Goal: Task Accomplishment & Management: Manage account settings

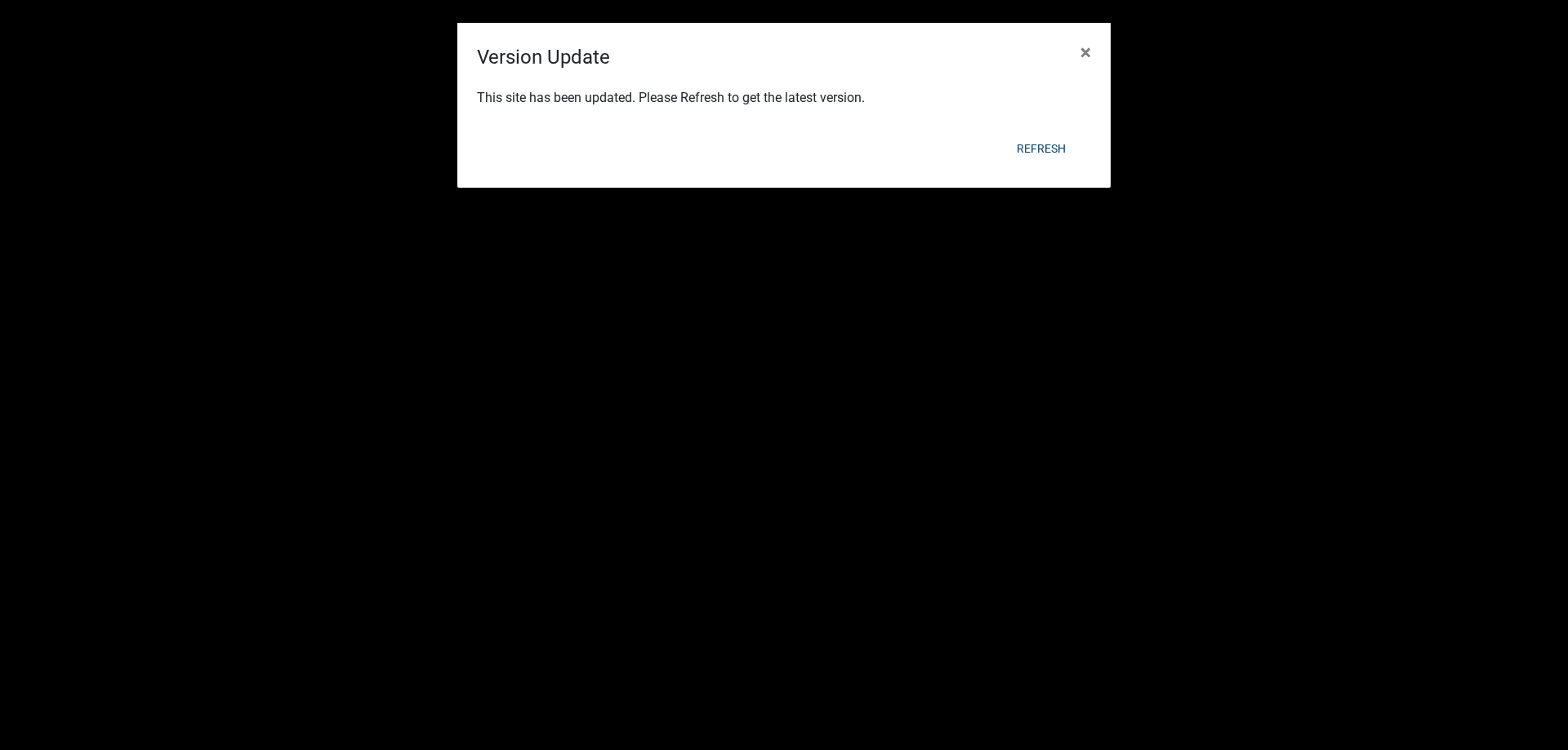
click at [1036, 128] on div "Refresh" at bounding box center [890, 148] width 402 height 43
click at [1031, 126] on div "This site has been updated. Please Refresh to get the latest version." at bounding box center [784, 99] width 653 height 55
click at [1043, 128] on div "Refresh" at bounding box center [890, 148] width 402 height 43
click at [1087, 49] on span "×" at bounding box center [1085, 52] width 10 height 23
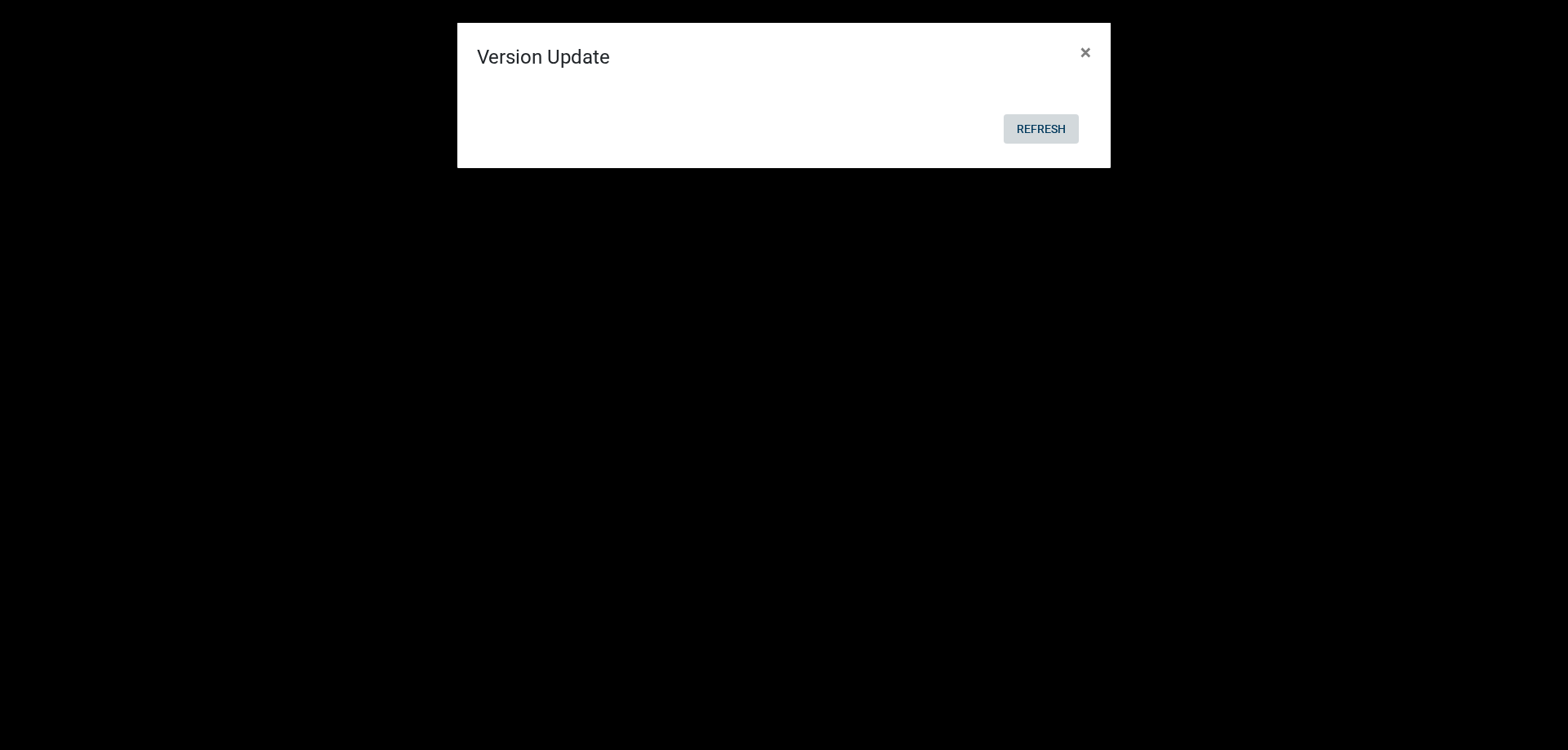
click at [1038, 126] on button "Refresh" at bounding box center [1041, 129] width 75 height 29
click at [1033, 125] on button "Refresh" at bounding box center [1041, 129] width 75 height 29
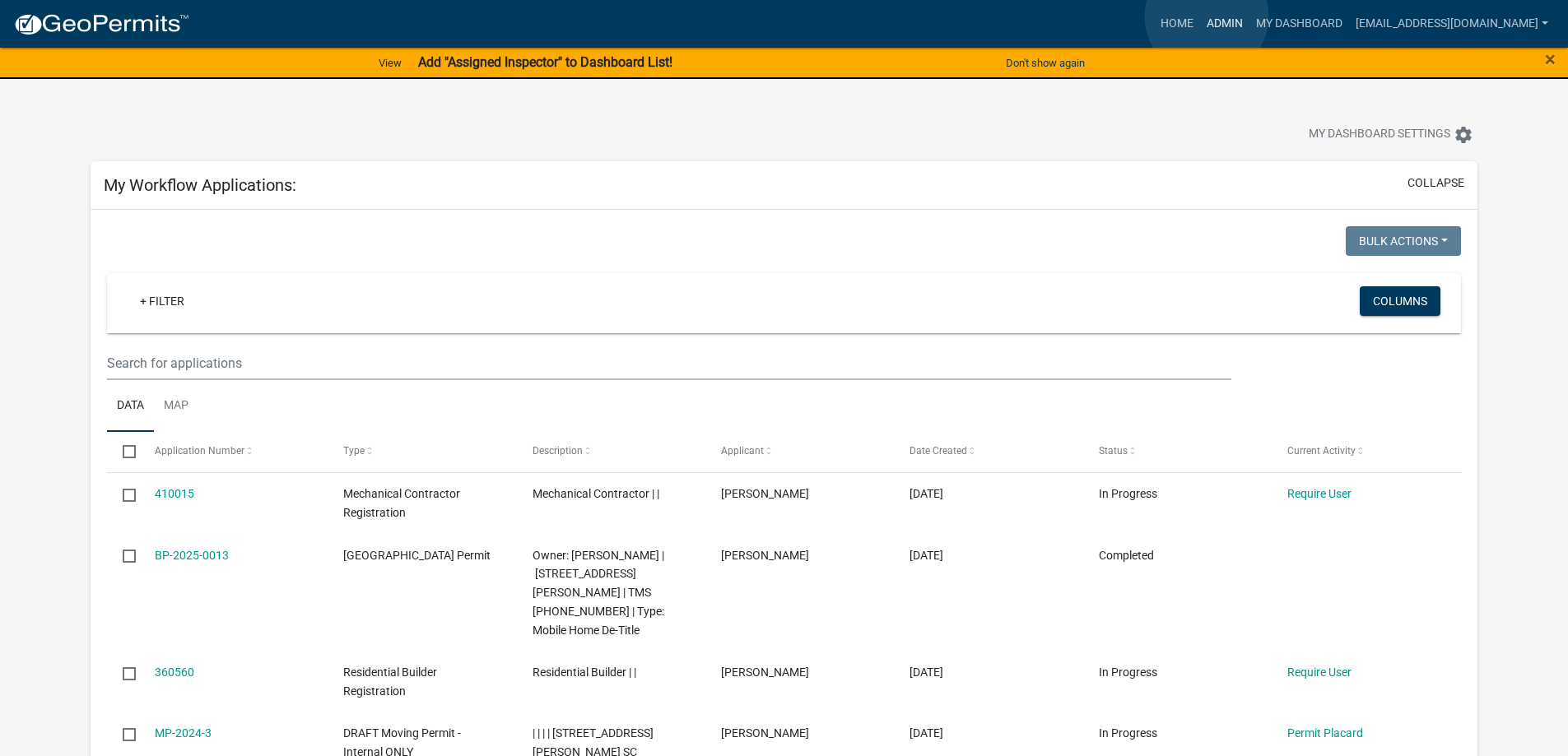
click at [1207, 16] on link "Admin" at bounding box center [1224, 24] width 49 height 31
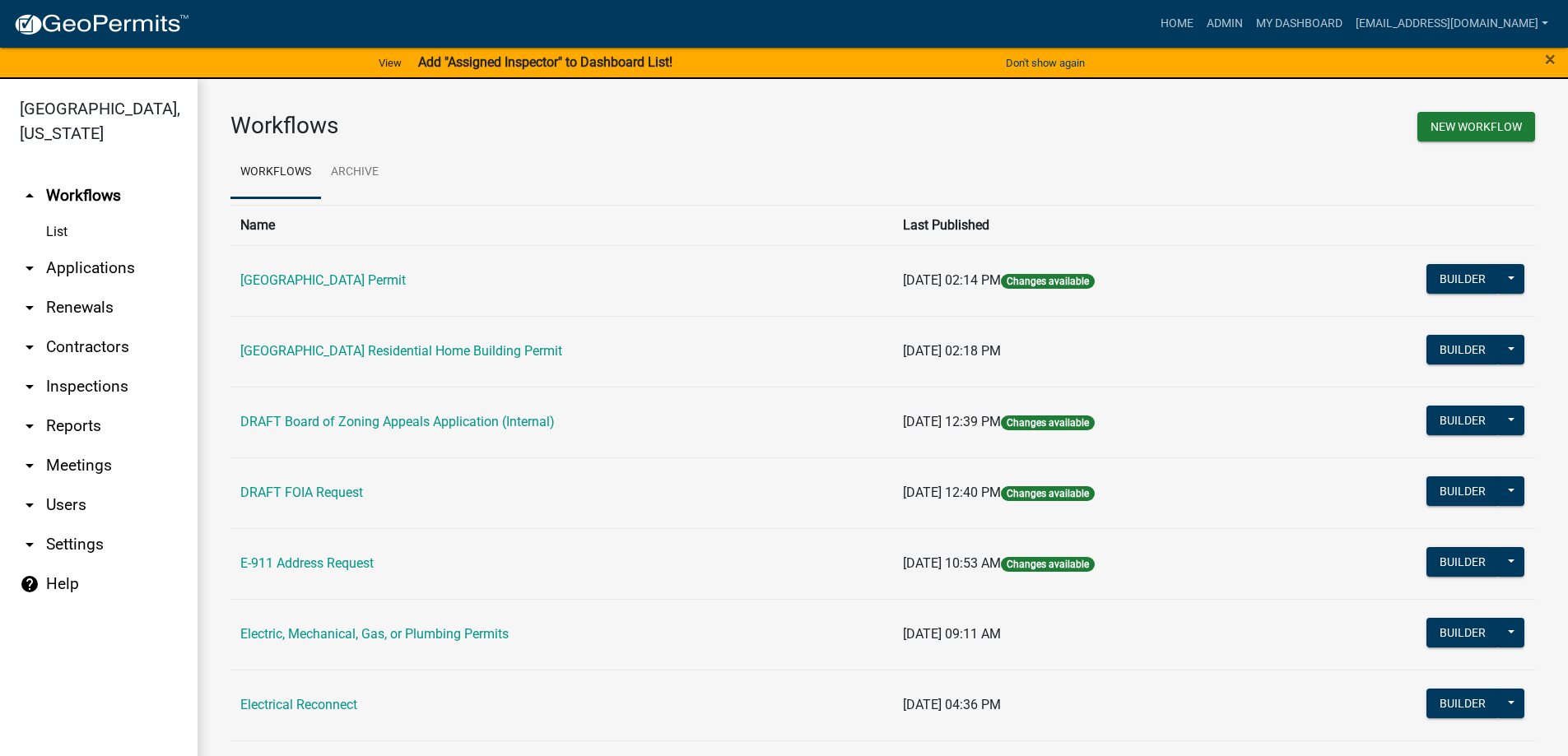
click at [95, 266] on link "arrow_drop_down Applications" at bounding box center [99, 268] width 198 height 40
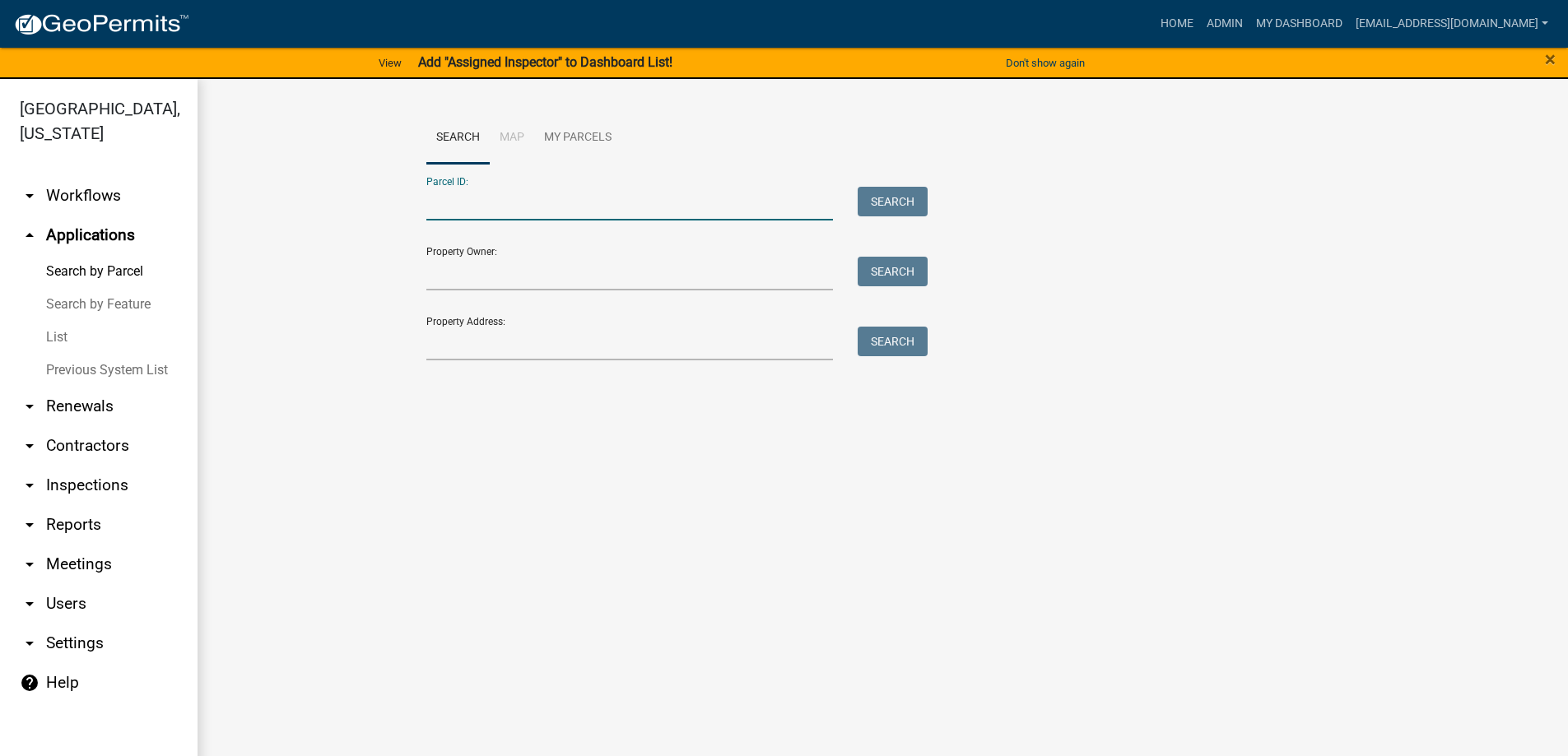
click at [540, 209] on input "Parcel ID:" at bounding box center [630, 203] width 407 height 34
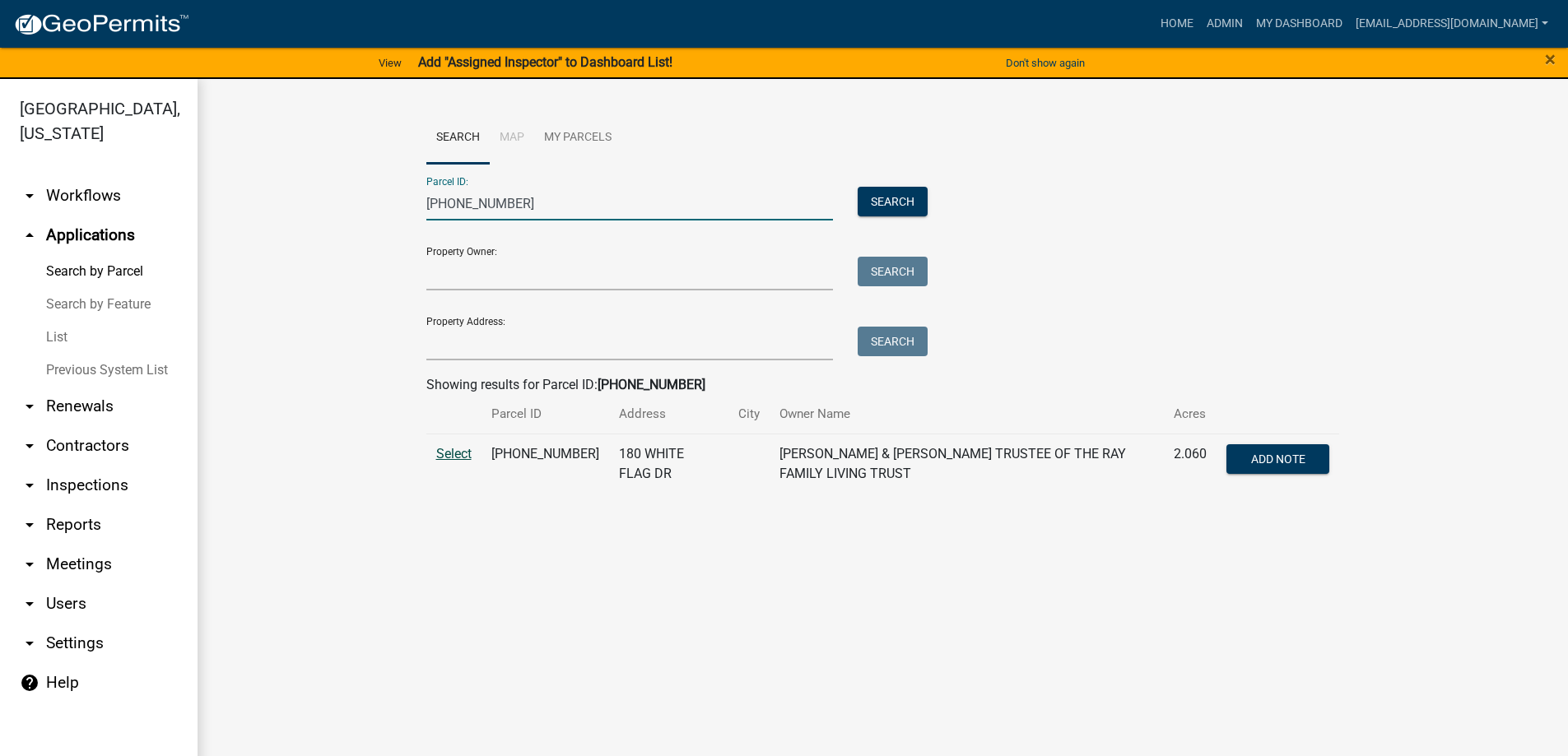
type input "013-00-00-123"
click at [450, 454] on span "Select" at bounding box center [454, 454] width 35 height 15
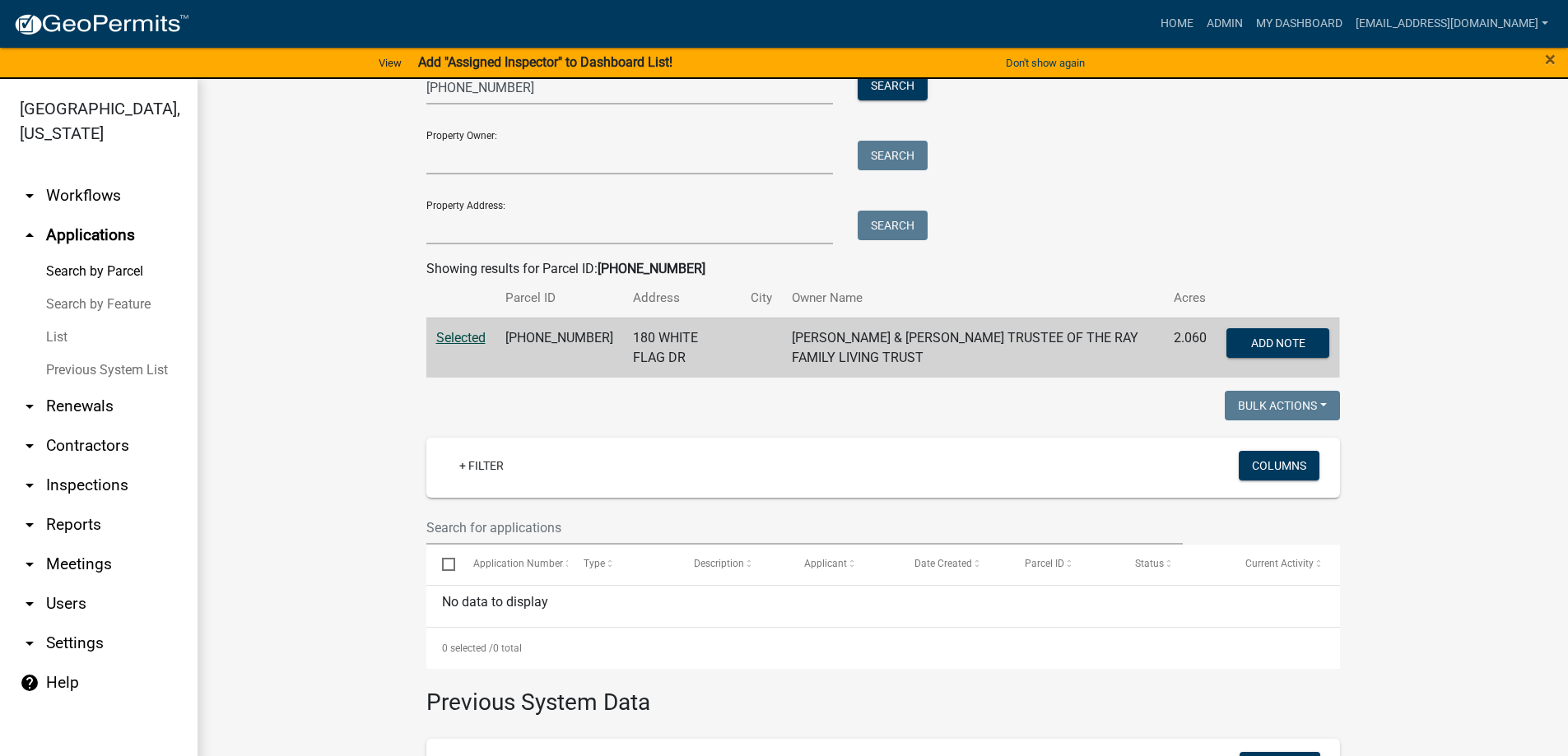
scroll to position [96, 0]
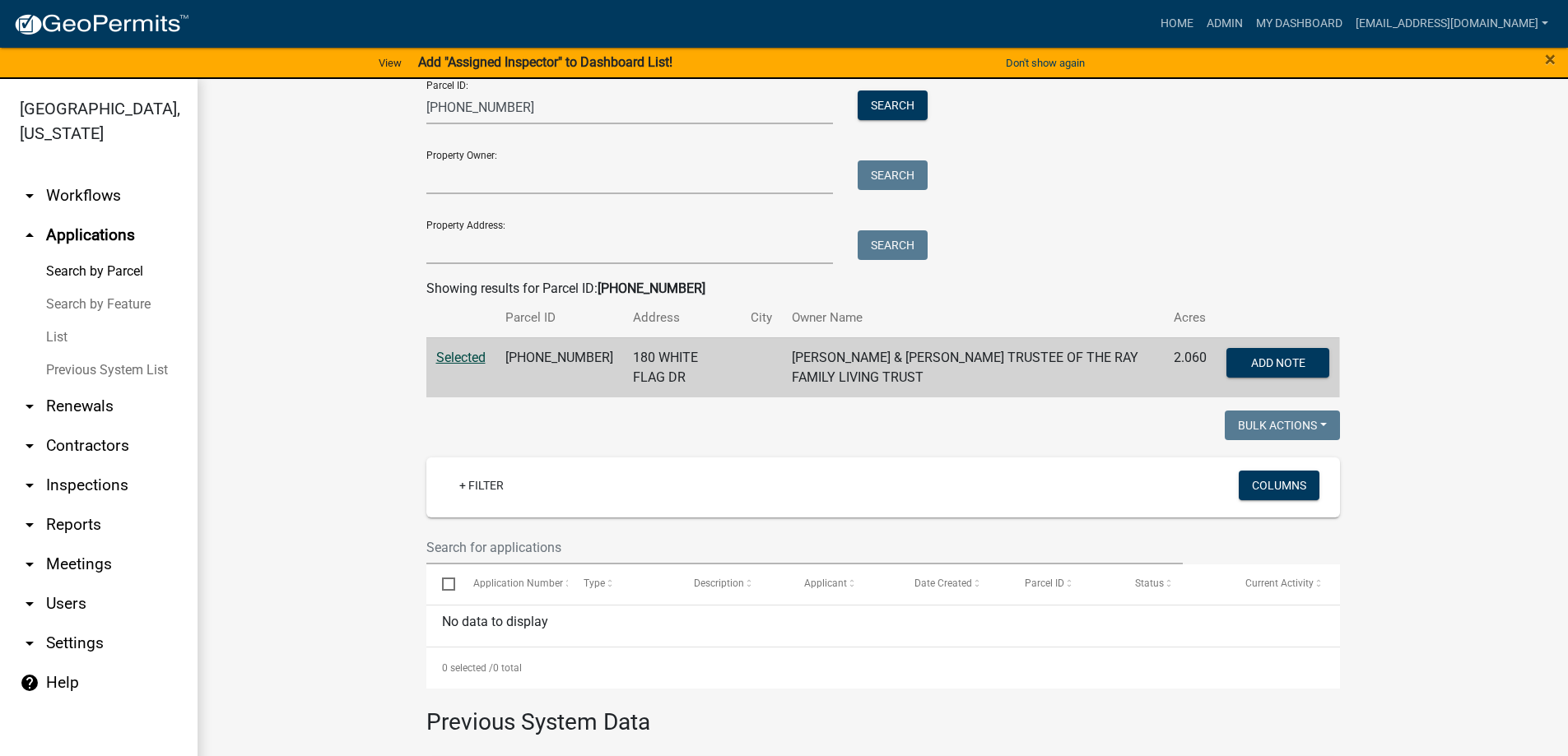
click at [107, 366] on link "Previous System List" at bounding box center [99, 370] width 198 height 33
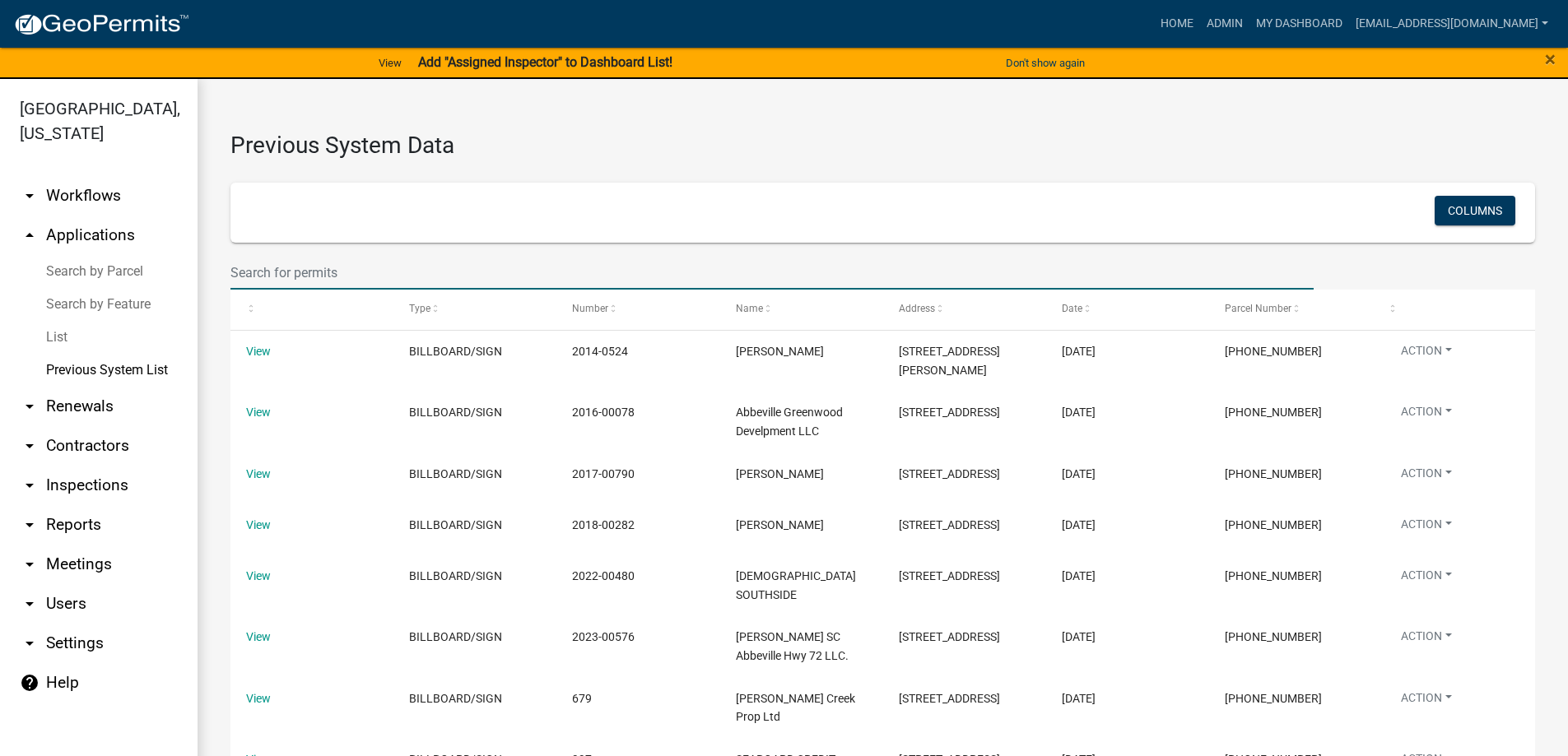
click at [331, 271] on input "text" at bounding box center [772, 272] width 1083 height 34
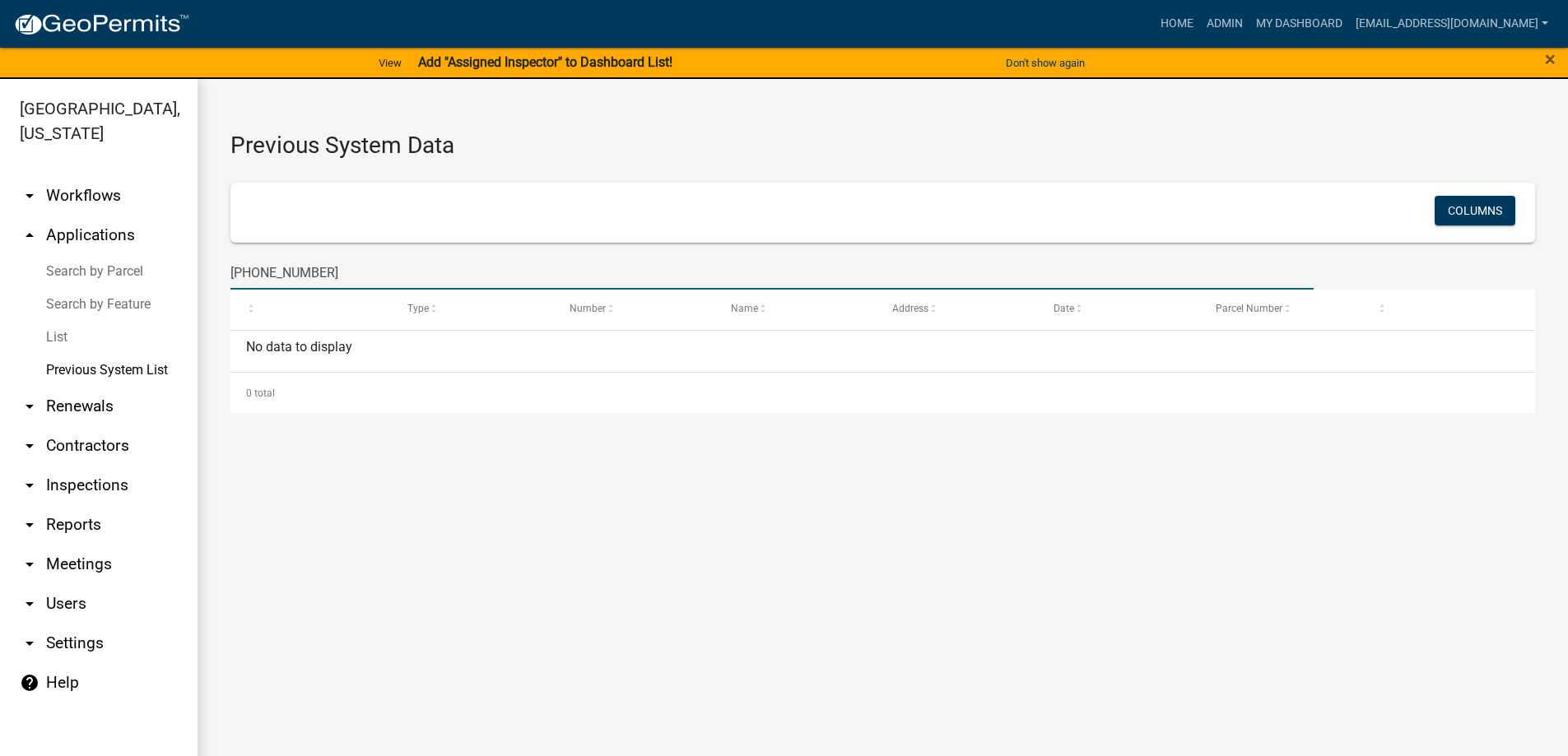
type input "013-00-00-123"
click at [82, 234] on link "arrow_drop_up Applications" at bounding box center [99, 235] width 198 height 40
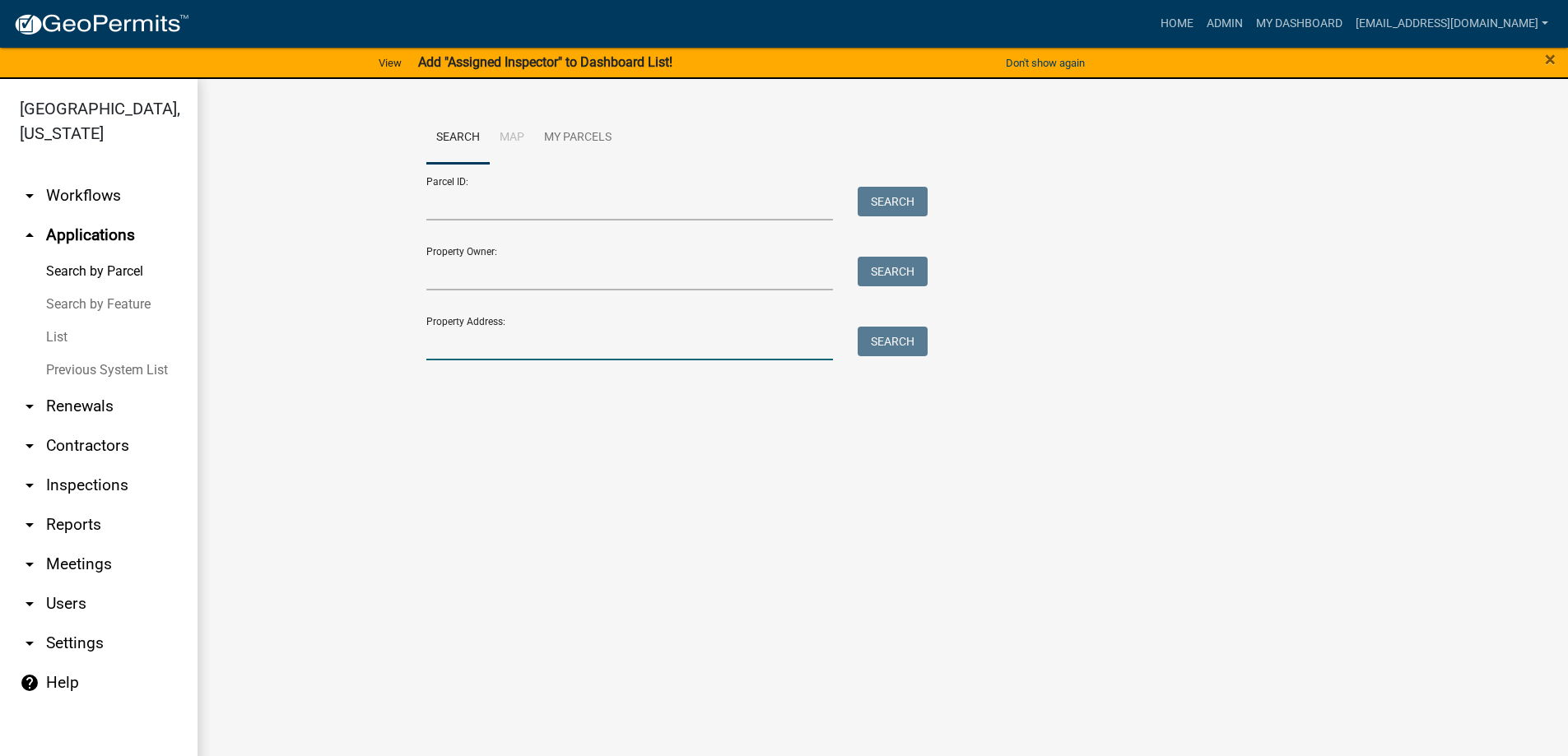
click at [523, 348] on input "Property Address:" at bounding box center [630, 343] width 407 height 34
click at [916, 338] on button "Search" at bounding box center [892, 341] width 70 height 29
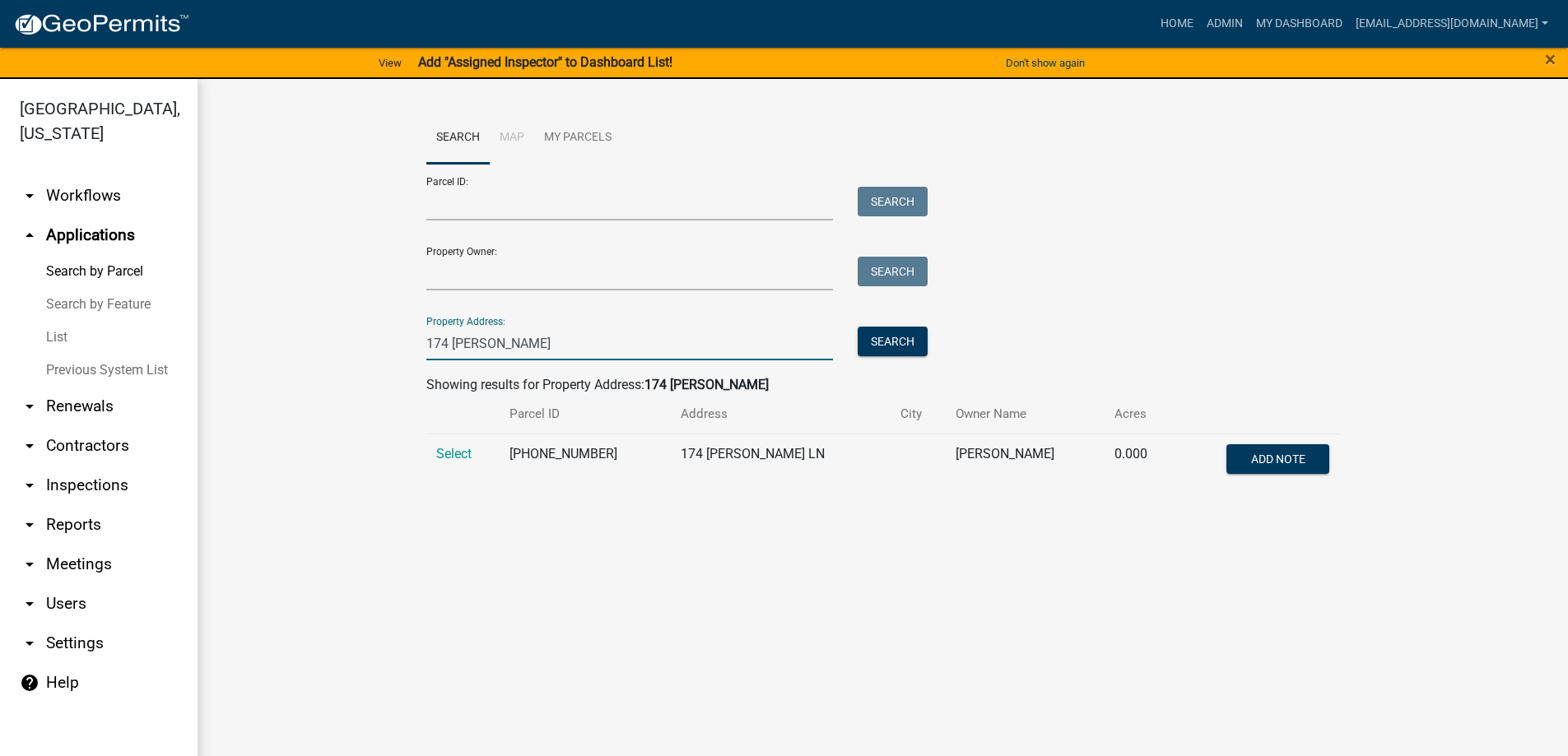
click at [507, 334] on input "174 cathy" at bounding box center [630, 343] width 407 height 34
type input "1"
click at [53, 335] on link "List" at bounding box center [99, 338] width 198 height 33
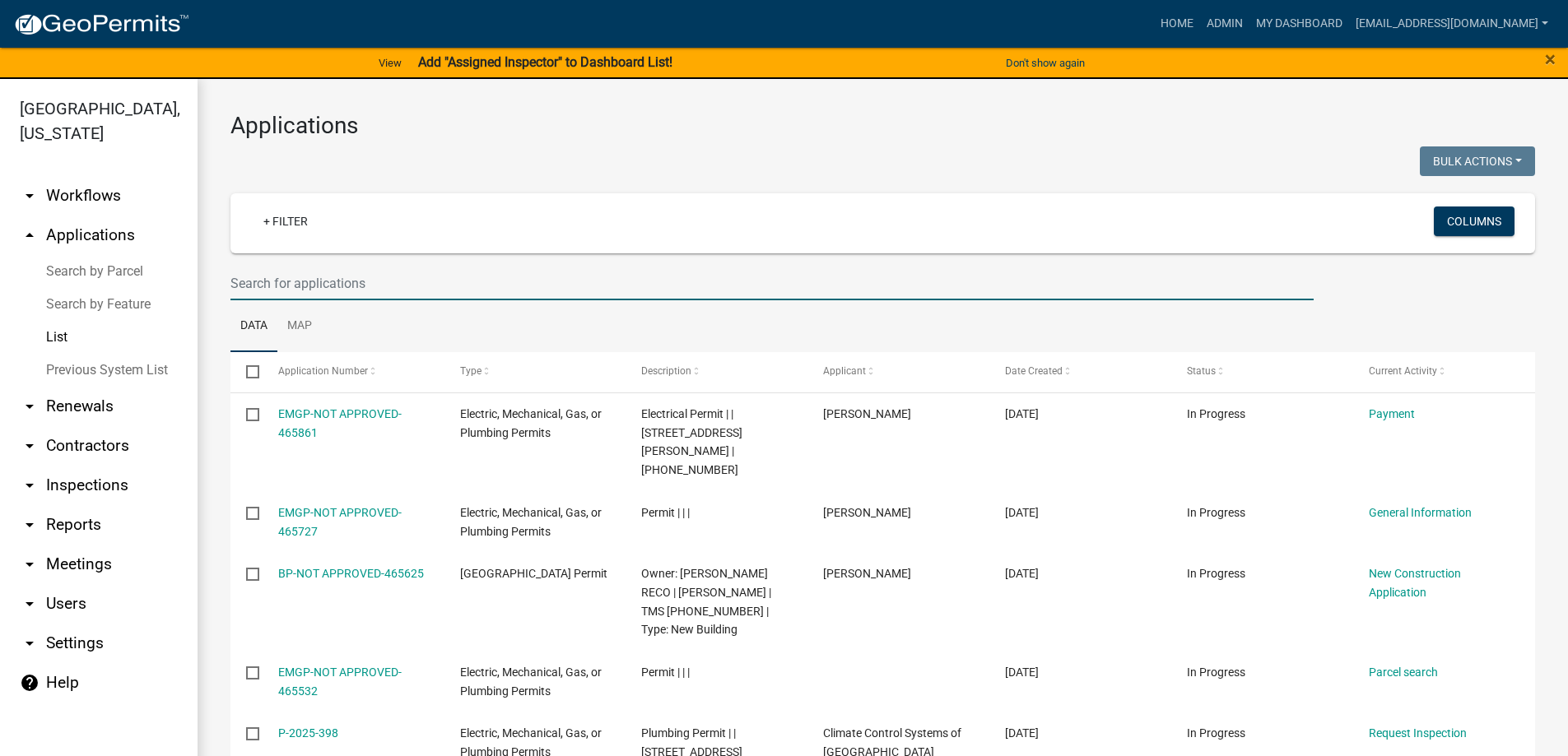
click at [333, 283] on input "text" at bounding box center [772, 283] width 1083 height 34
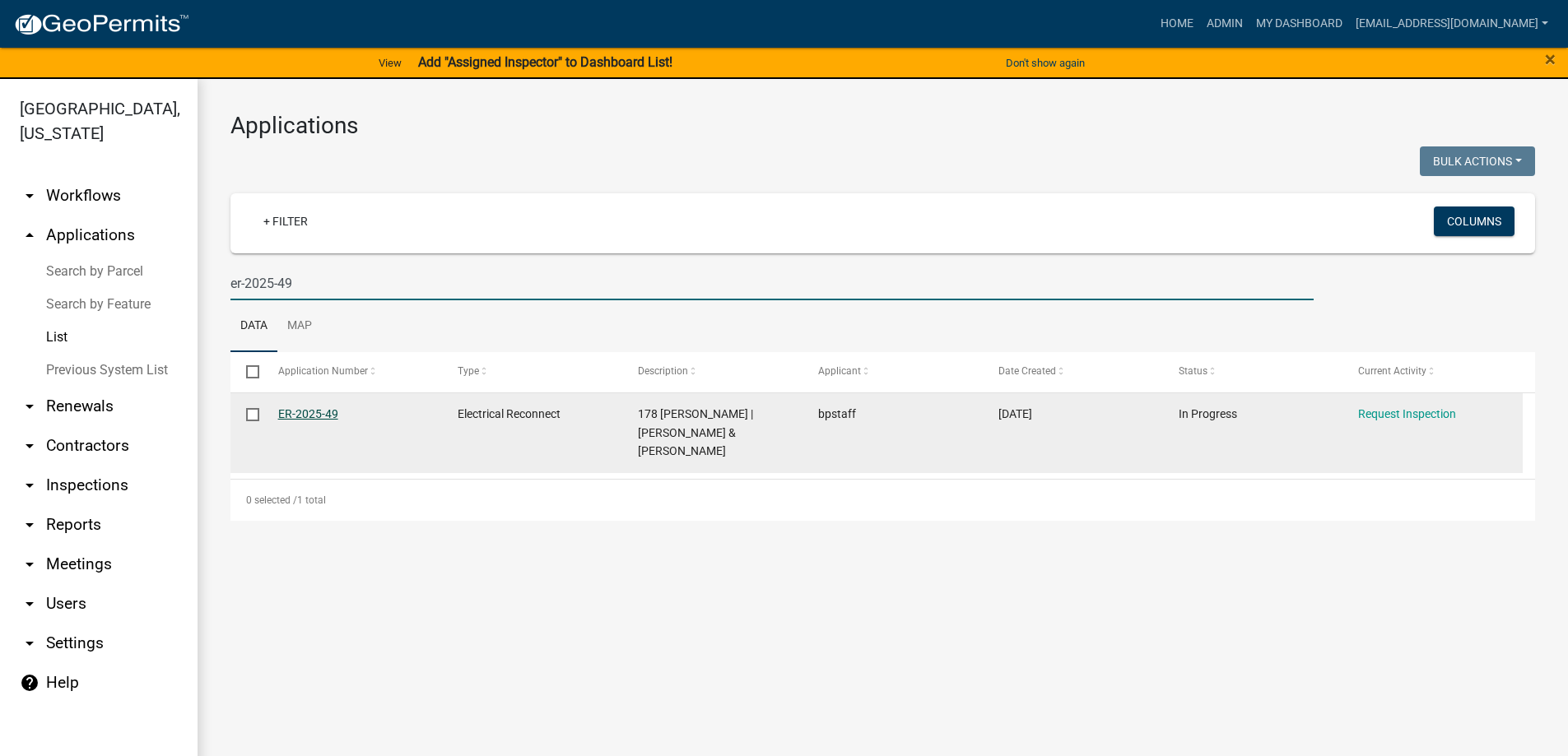
type input "er-2025-49"
click at [302, 412] on link "ER-2025-49" at bounding box center [309, 413] width 60 height 13
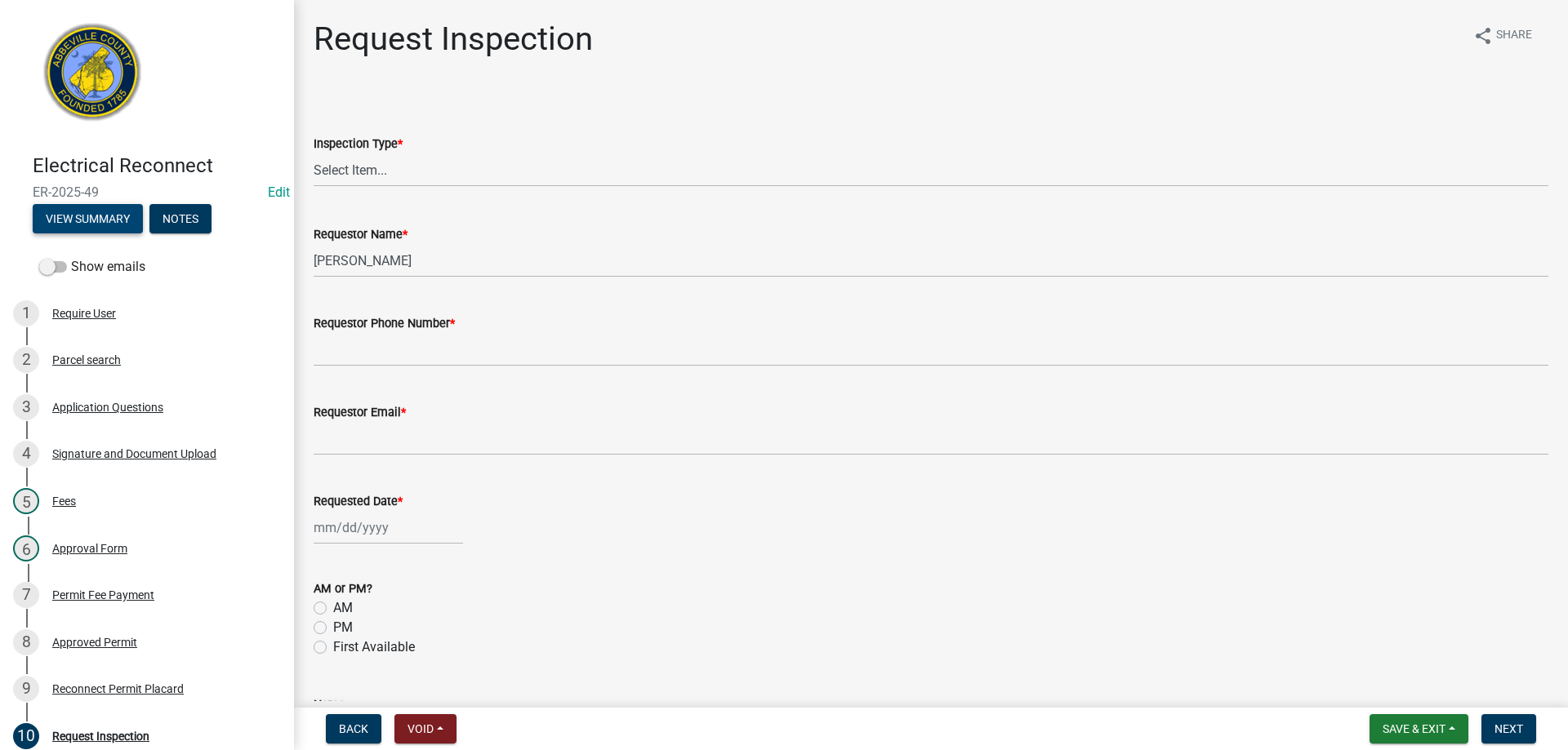
click at [95, 220] on button "View Summary" at bounding box center [87, 218] width 110 height 29
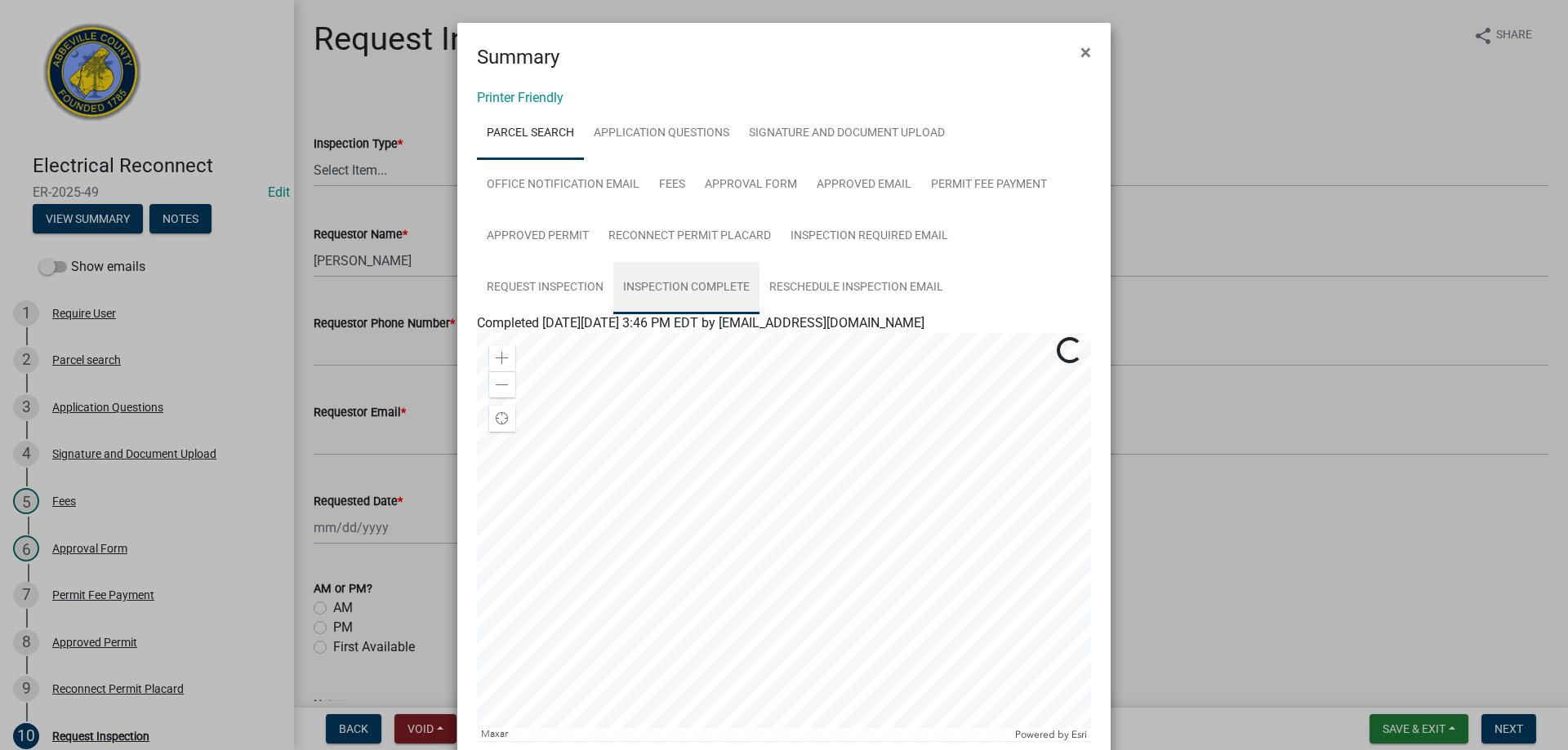
click at [655, 287] on link "Inspection Complete" at bounding box center [686, 287] width 146 height 52
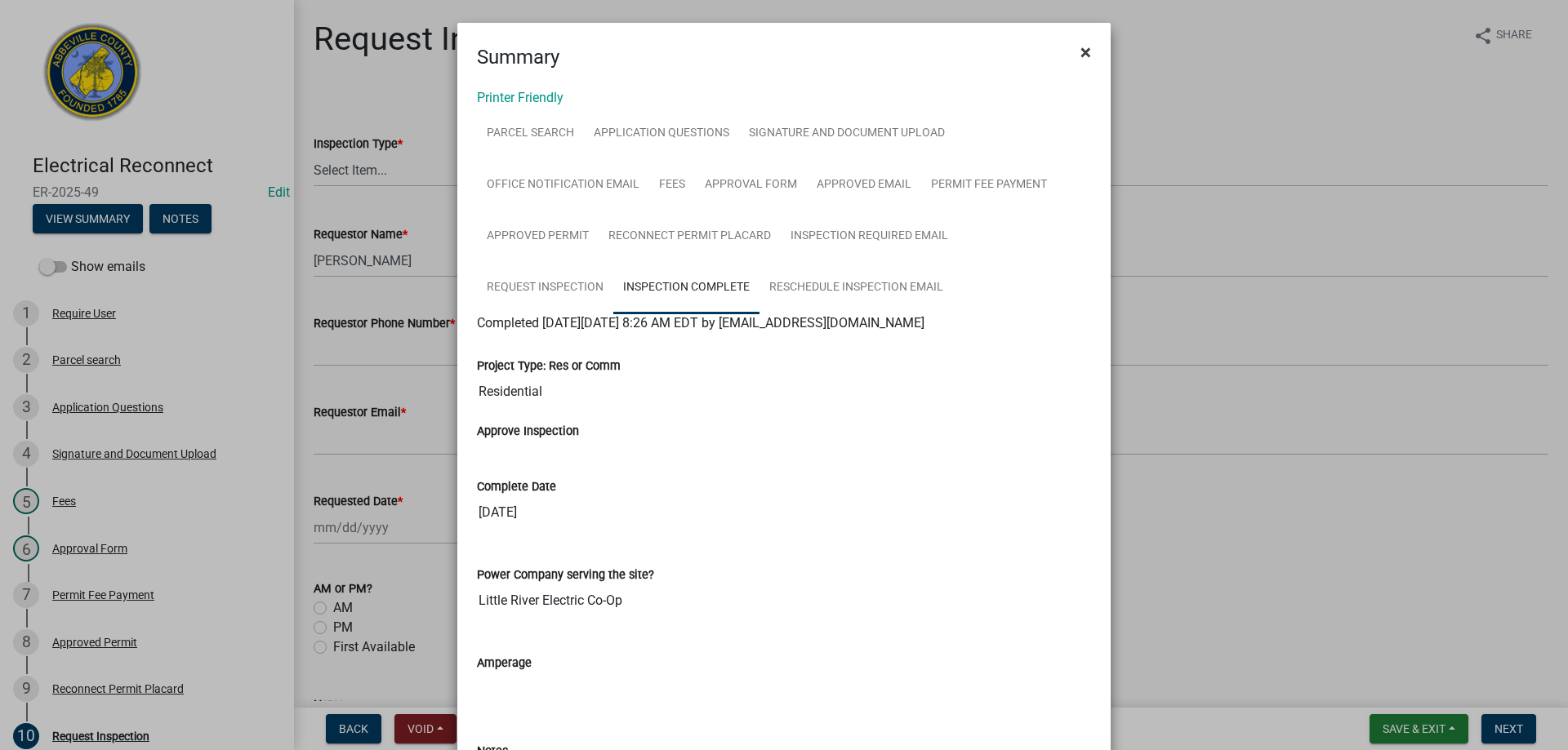
click at [1080, 49] on span "×" at bounding box center [1085, 52] width 10 height 23
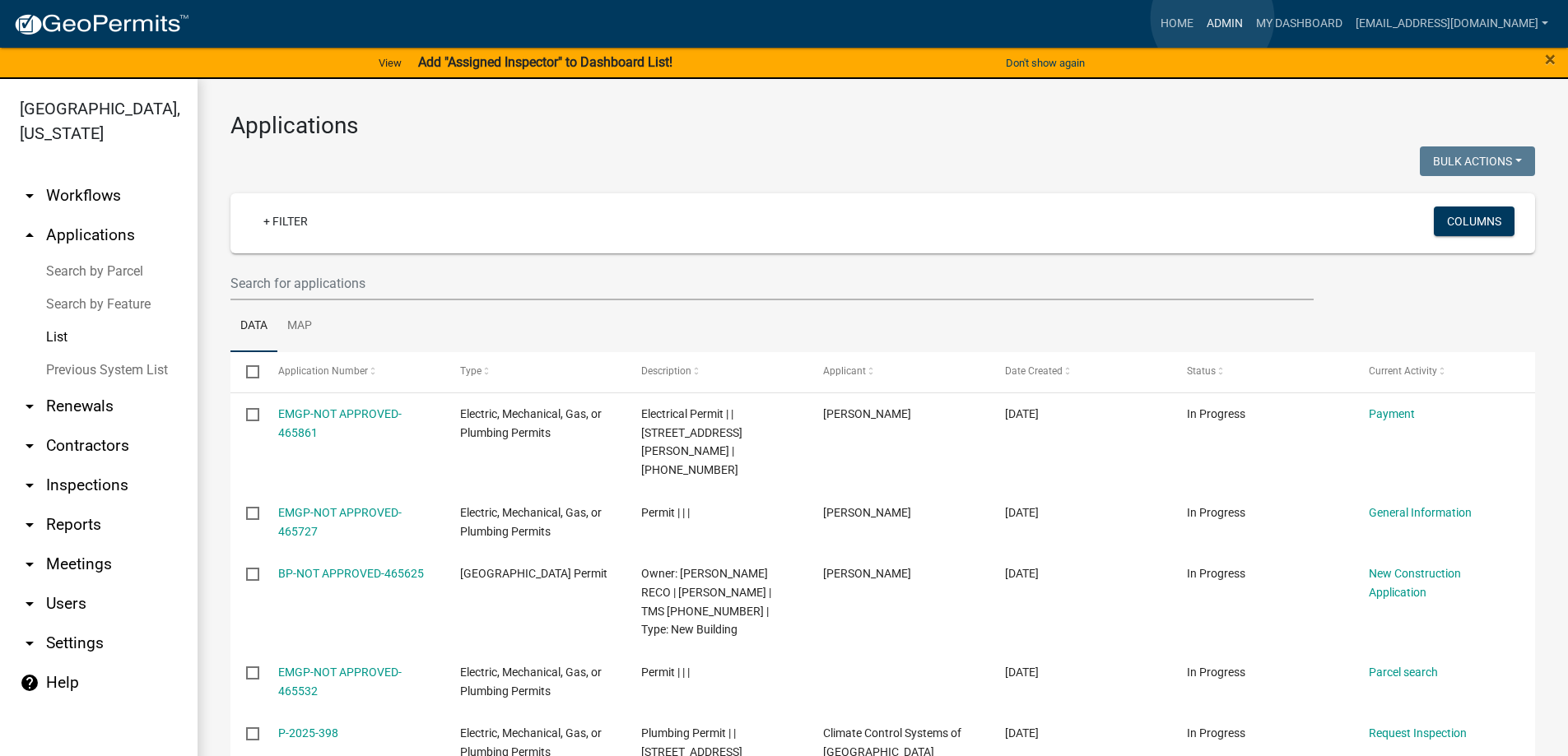
click at [1213, 18] on link "Admin" at bounding box center [1224, 24] width 49 height 31
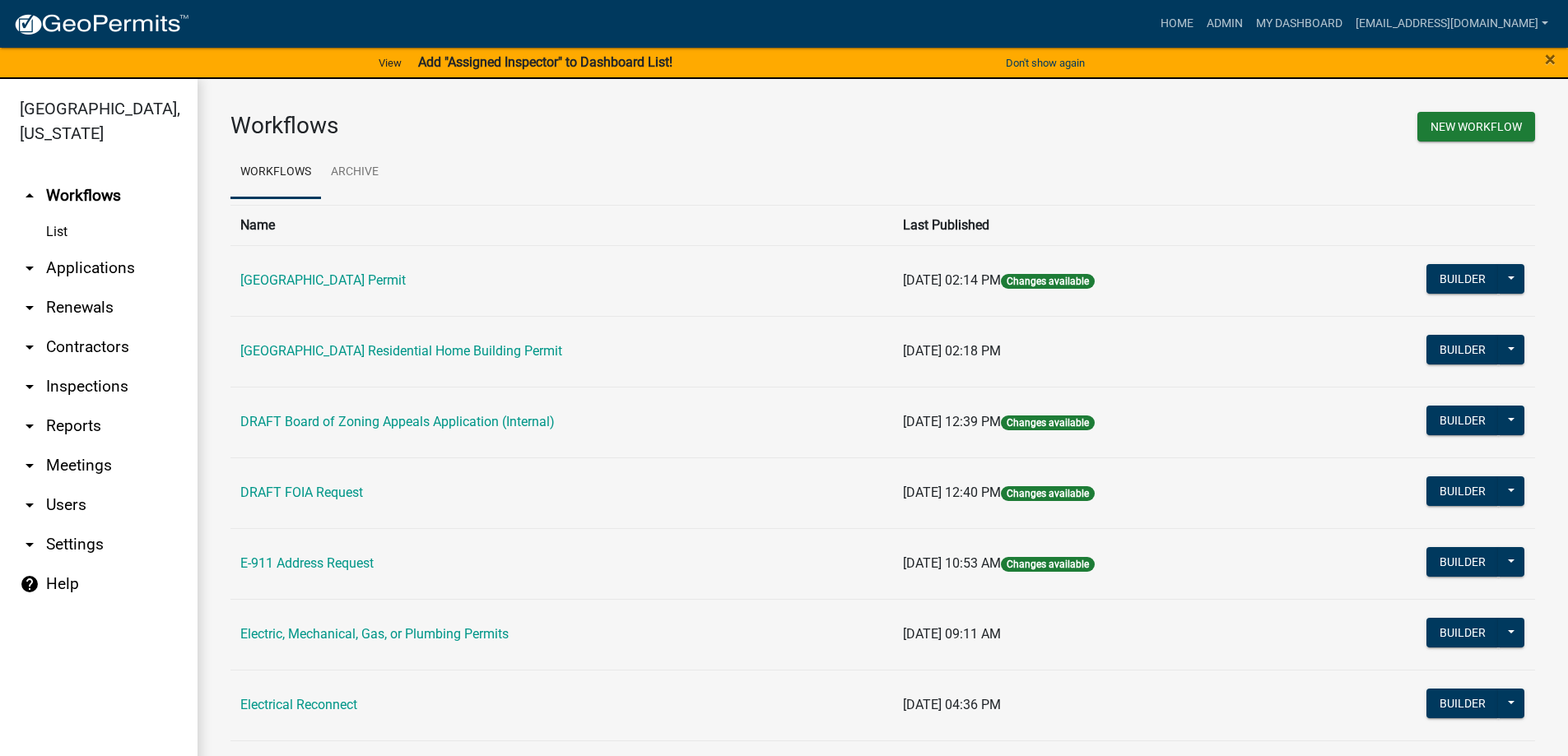
click at [92, 266] on link "arrow_drop_down Applications" at bounding box center [99, 268] width 198 height 40
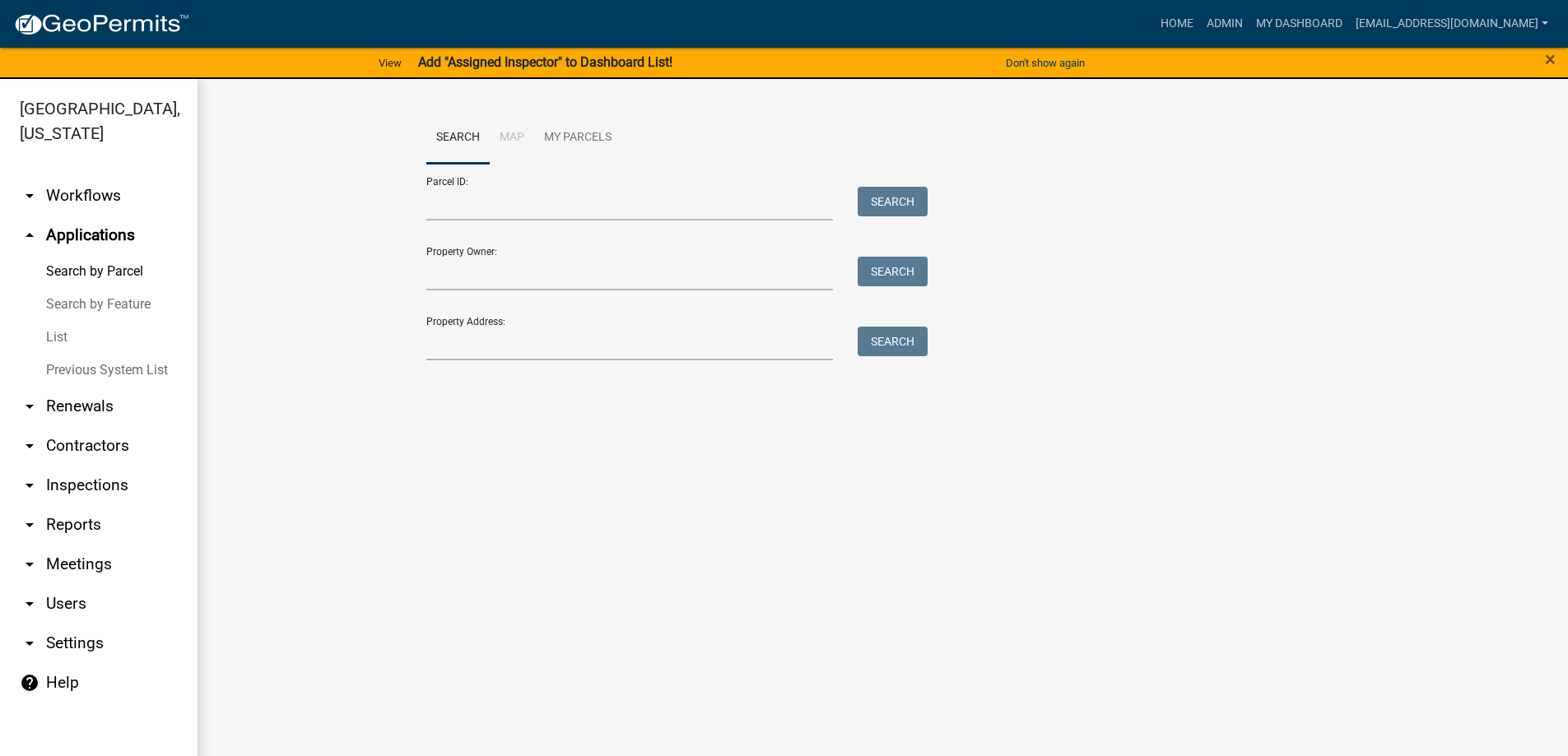
click at [52, 335] on link "List" at bounding box center [99, 338] width 198 height 33
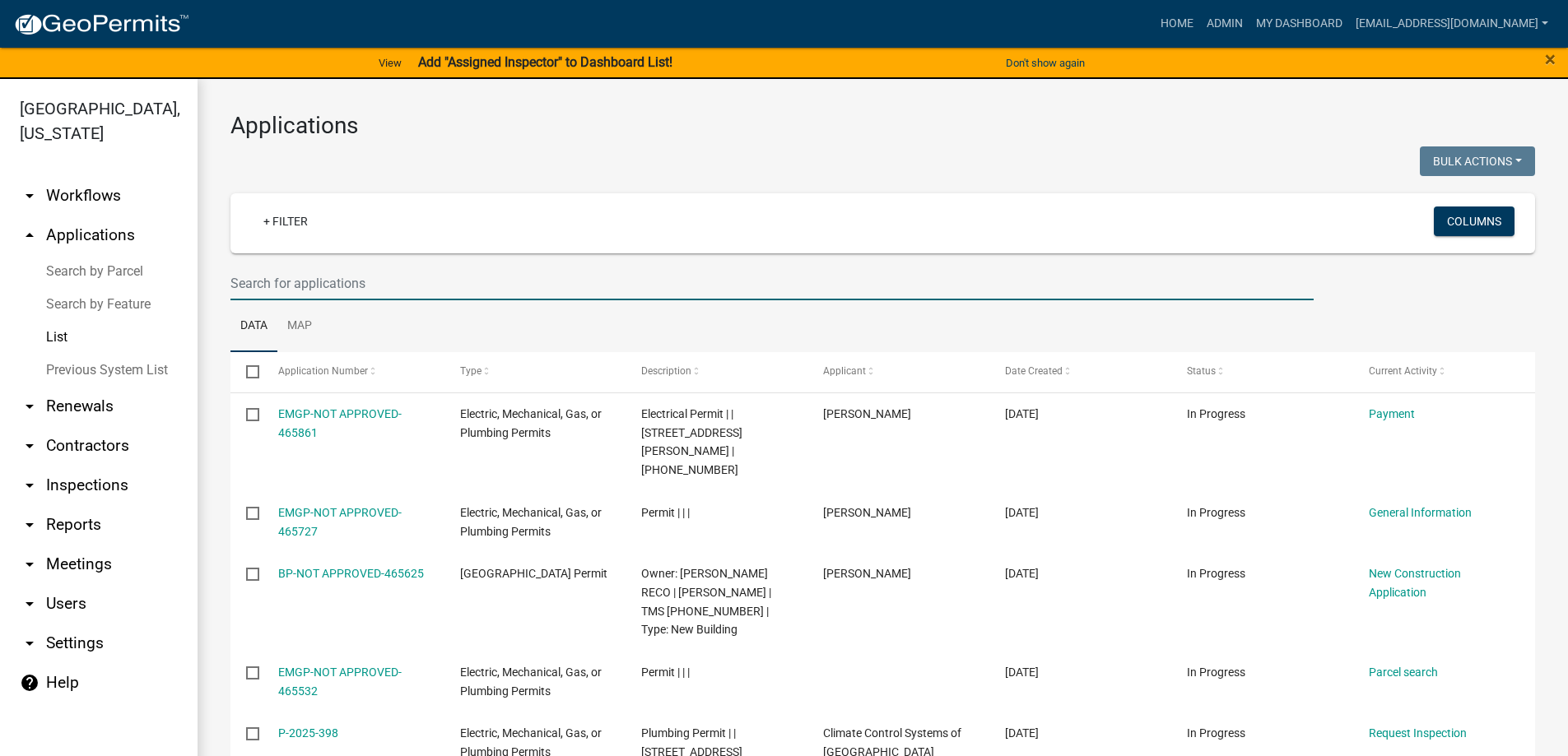
click at [378, 286] on input "text" at bounding box center [772, 283] width 1083 height 34
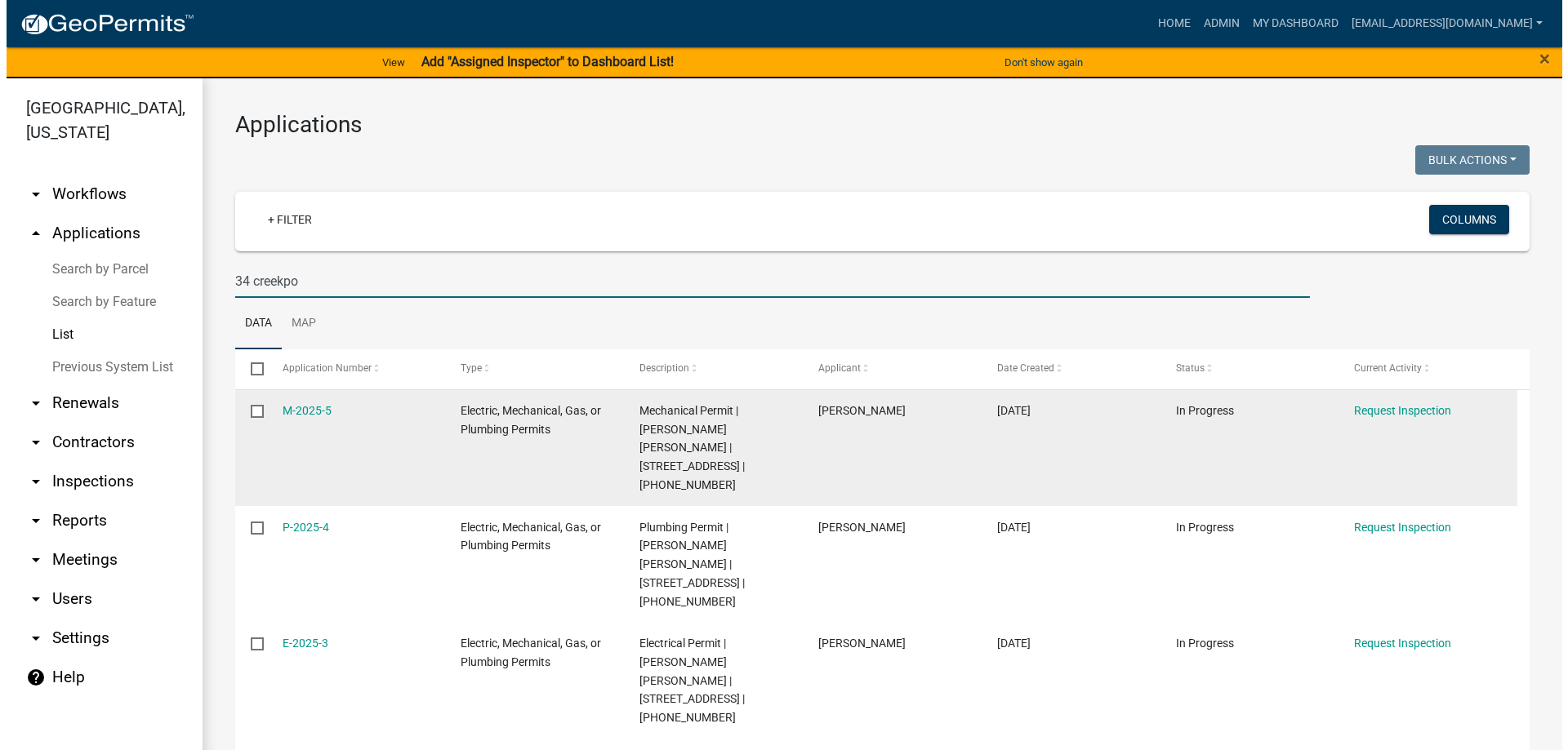
scroll to position [91, 0]
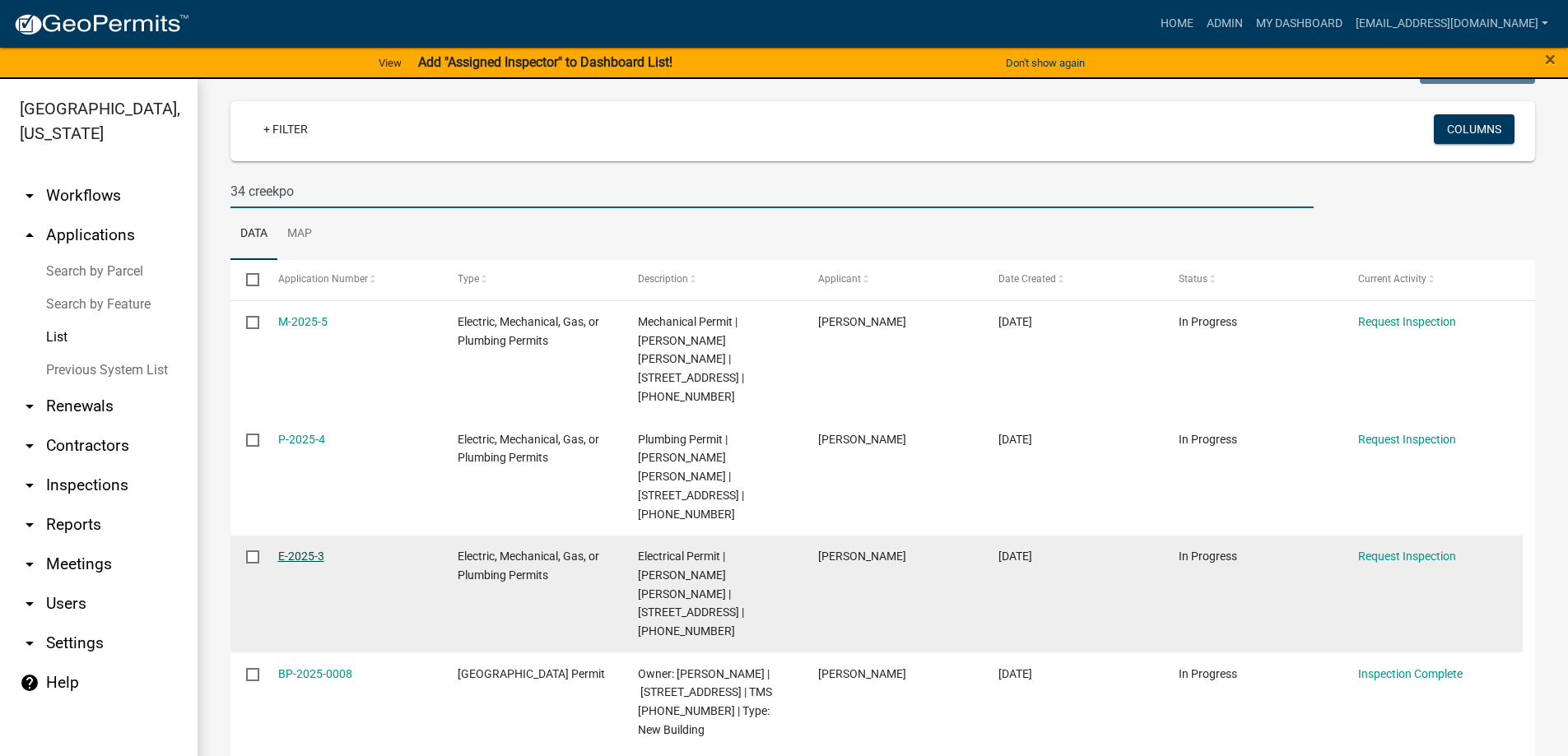
type input "34 creekpo"
click at [299, 550] on link "E-2025-3" at bounding box center [302, 556] width 46 height 13
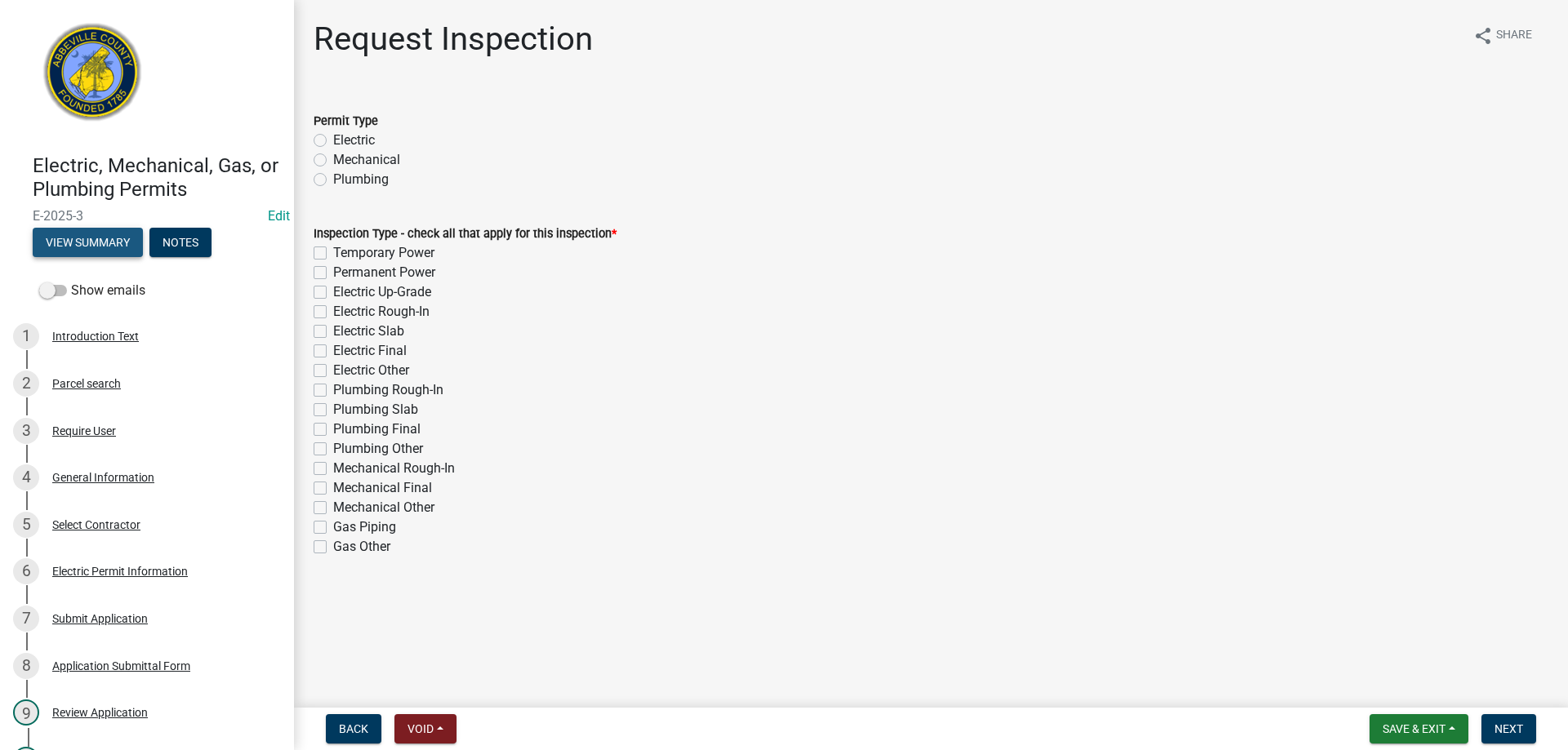
click at [70, 234] on button "View Summary" at bounding box center [87, 242] width 110 height 29
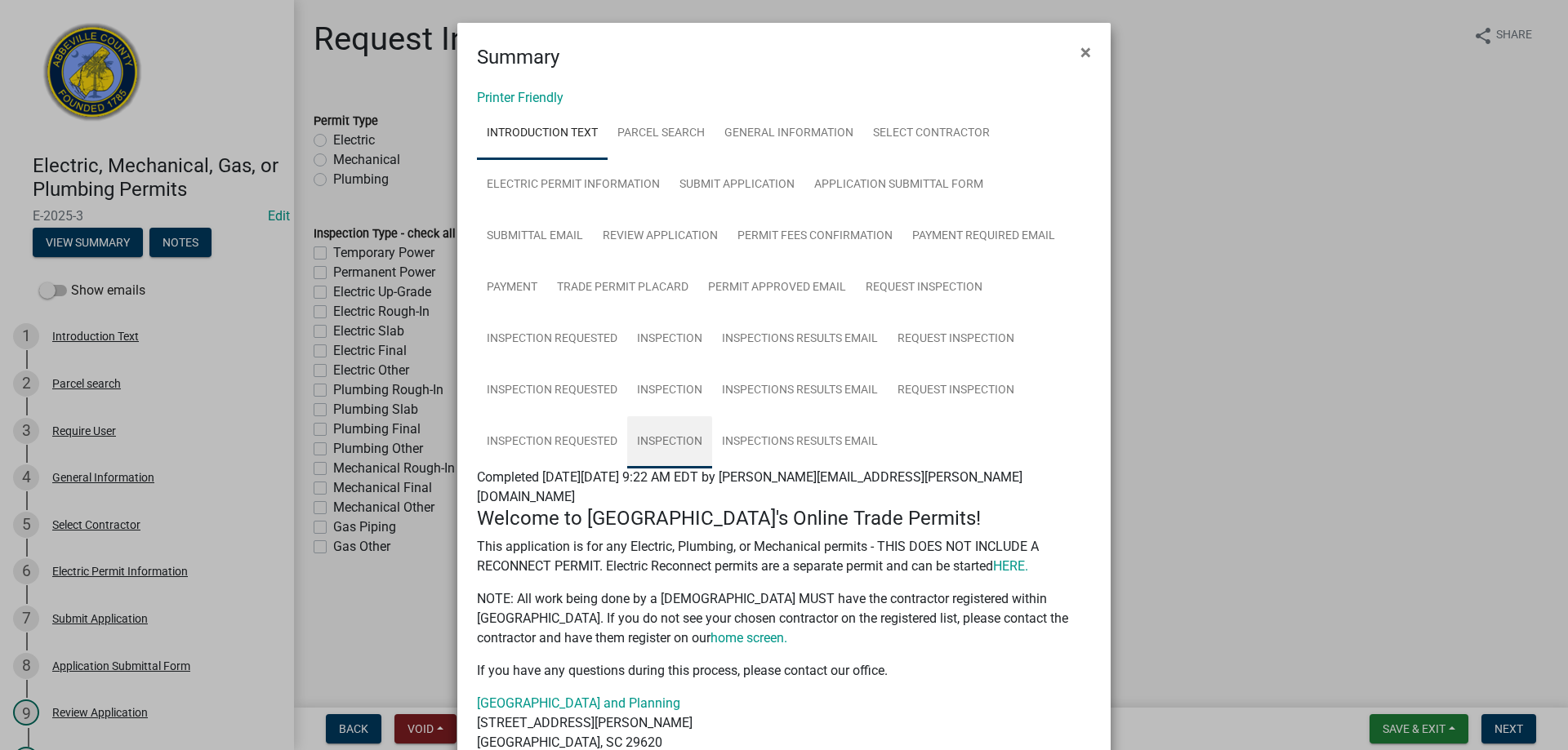
click at [663, 439] on link "Inspection" at bounding box center [670, 441] width 85 height 52
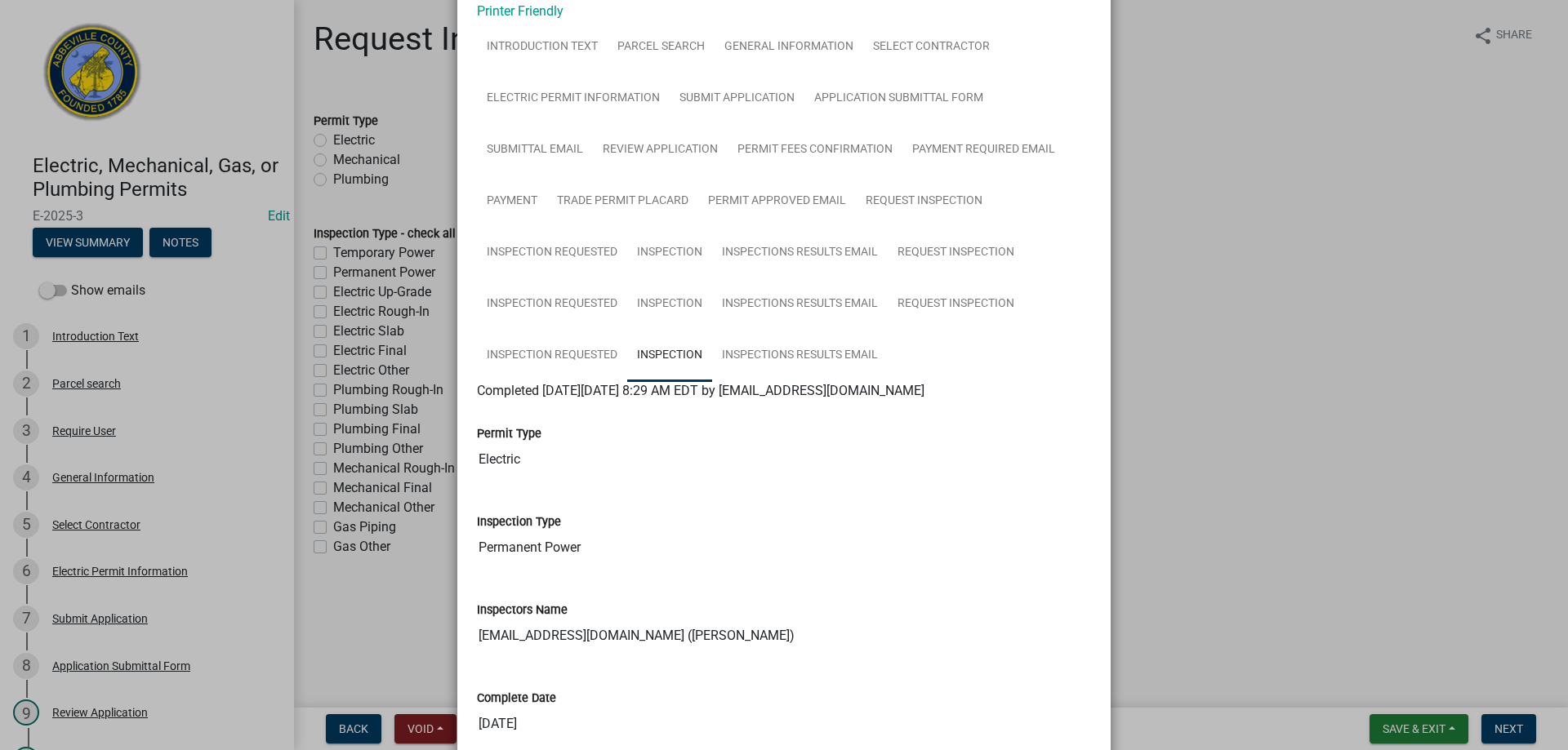
scroll to position [82, 0]
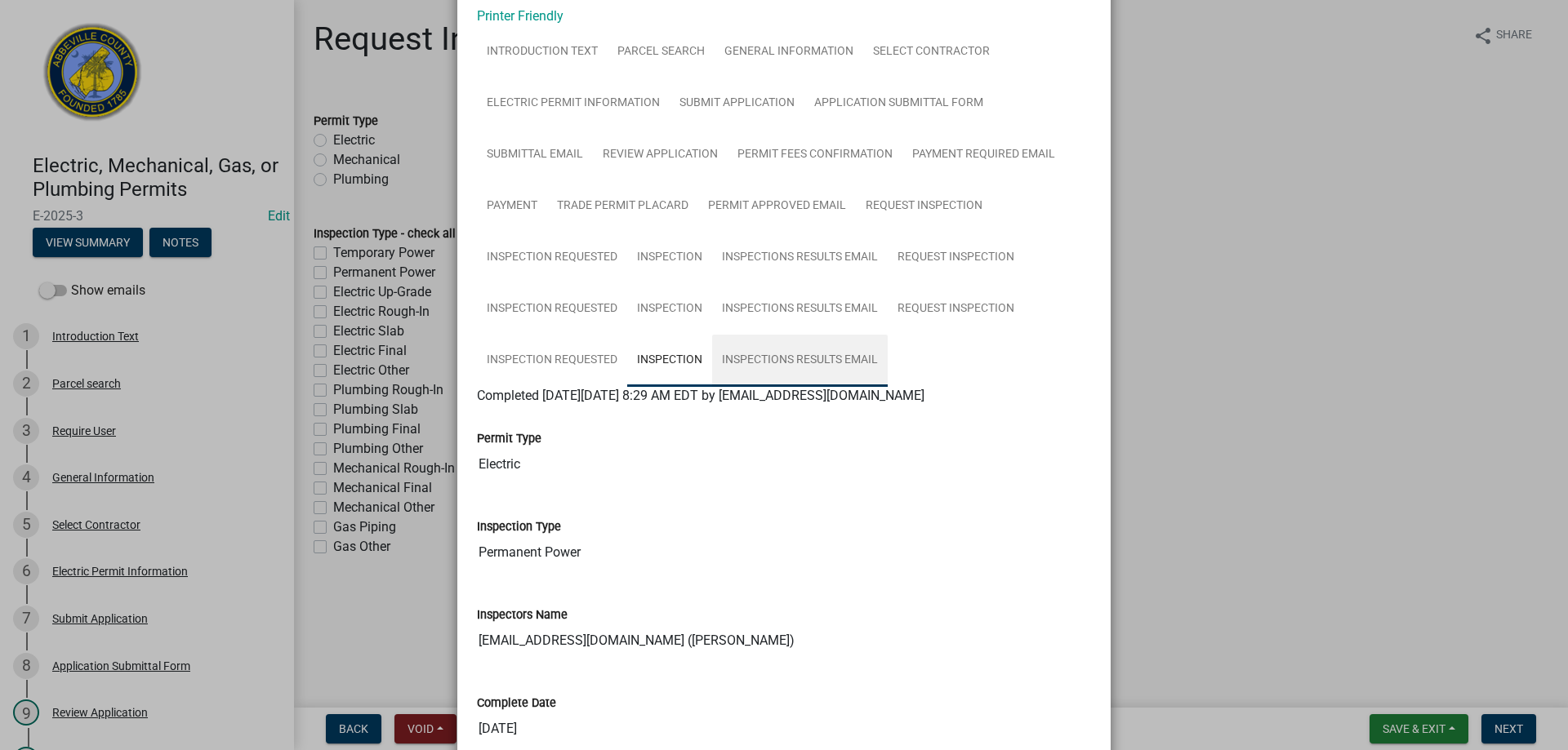
click at [790, 357] on link "Inspections Results Email" at bounding box center [800, 361] width 176 height 52
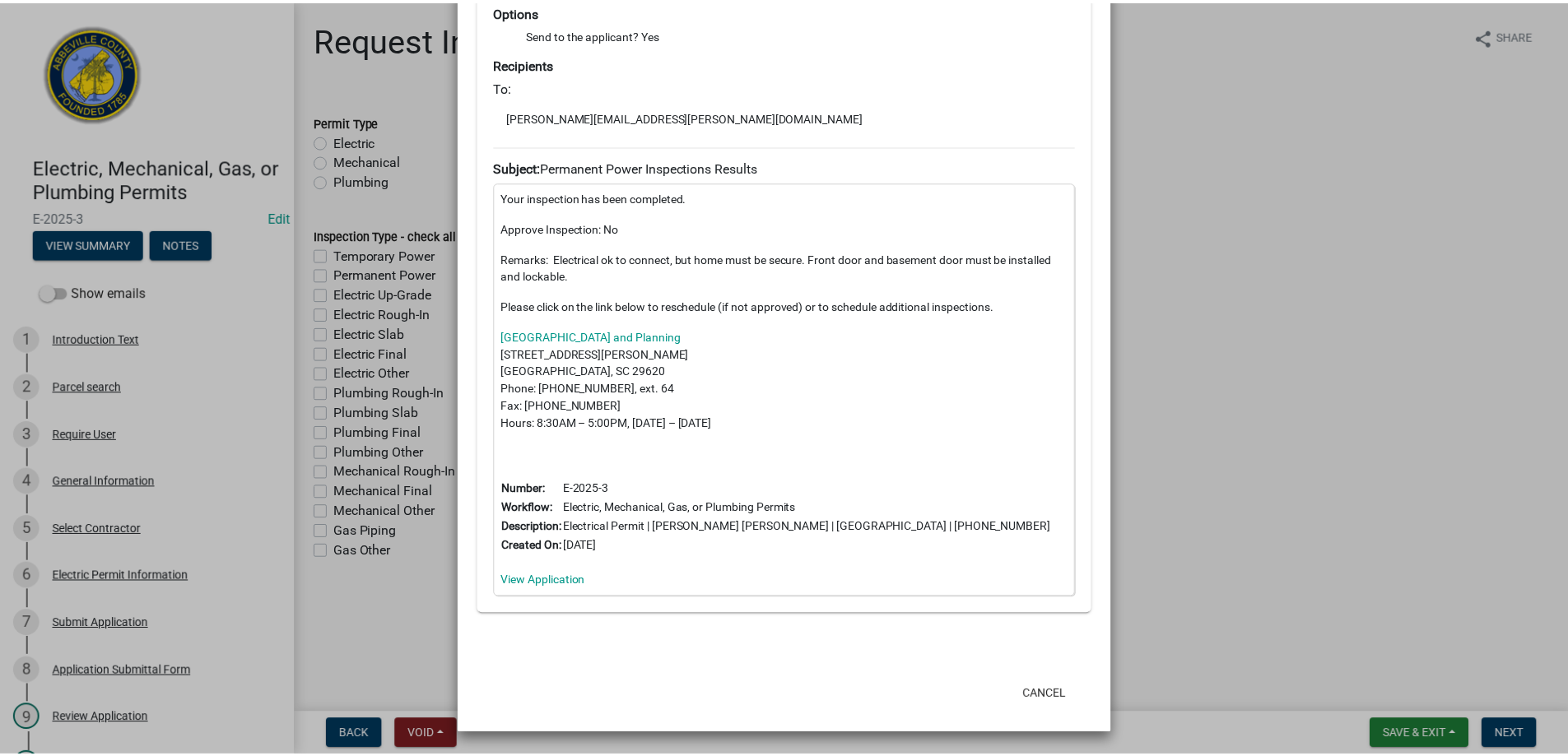
scroll to position [591, 0]
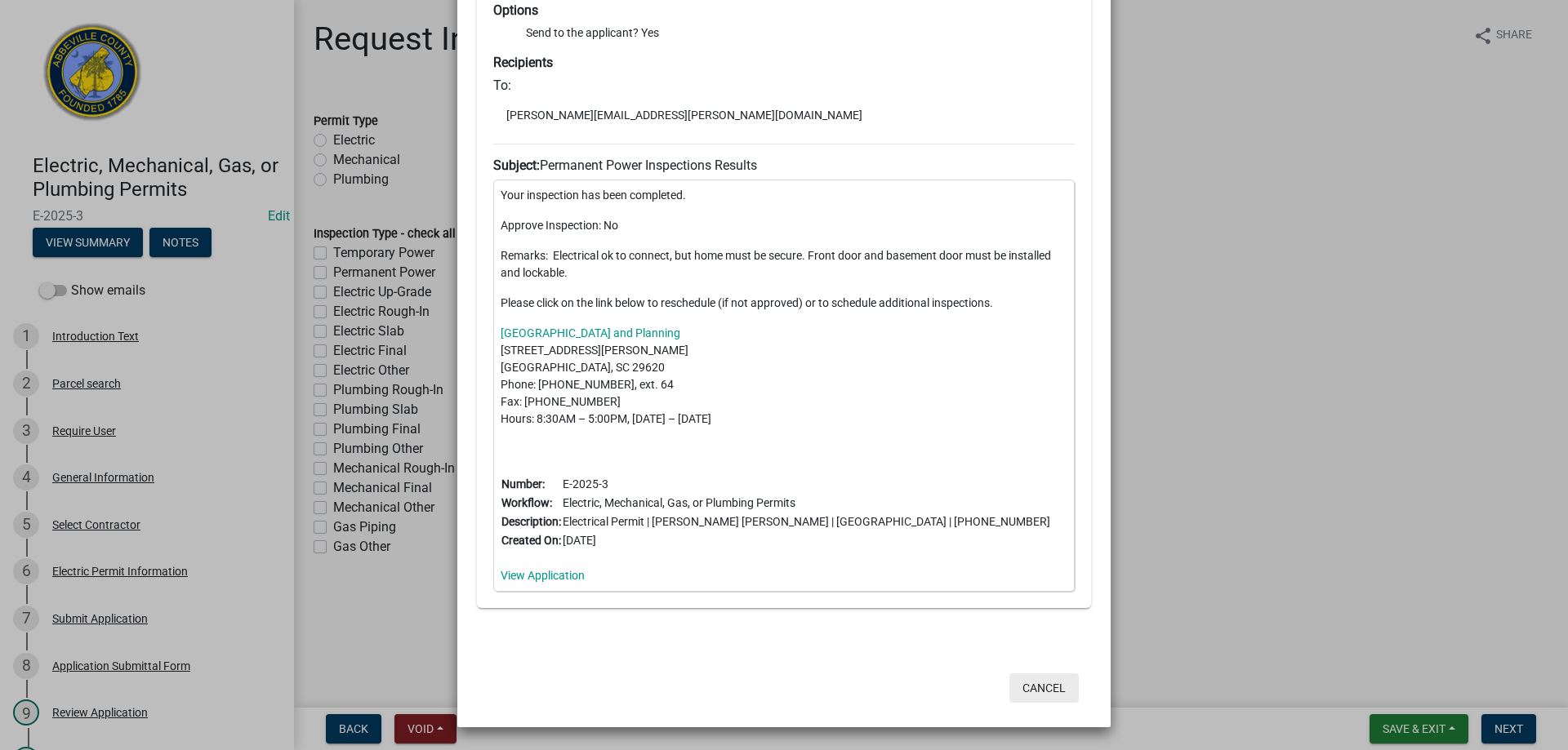
click at [1034, 685] on button "Cancel" at bounding box center [1044, 688] width 69 height 29
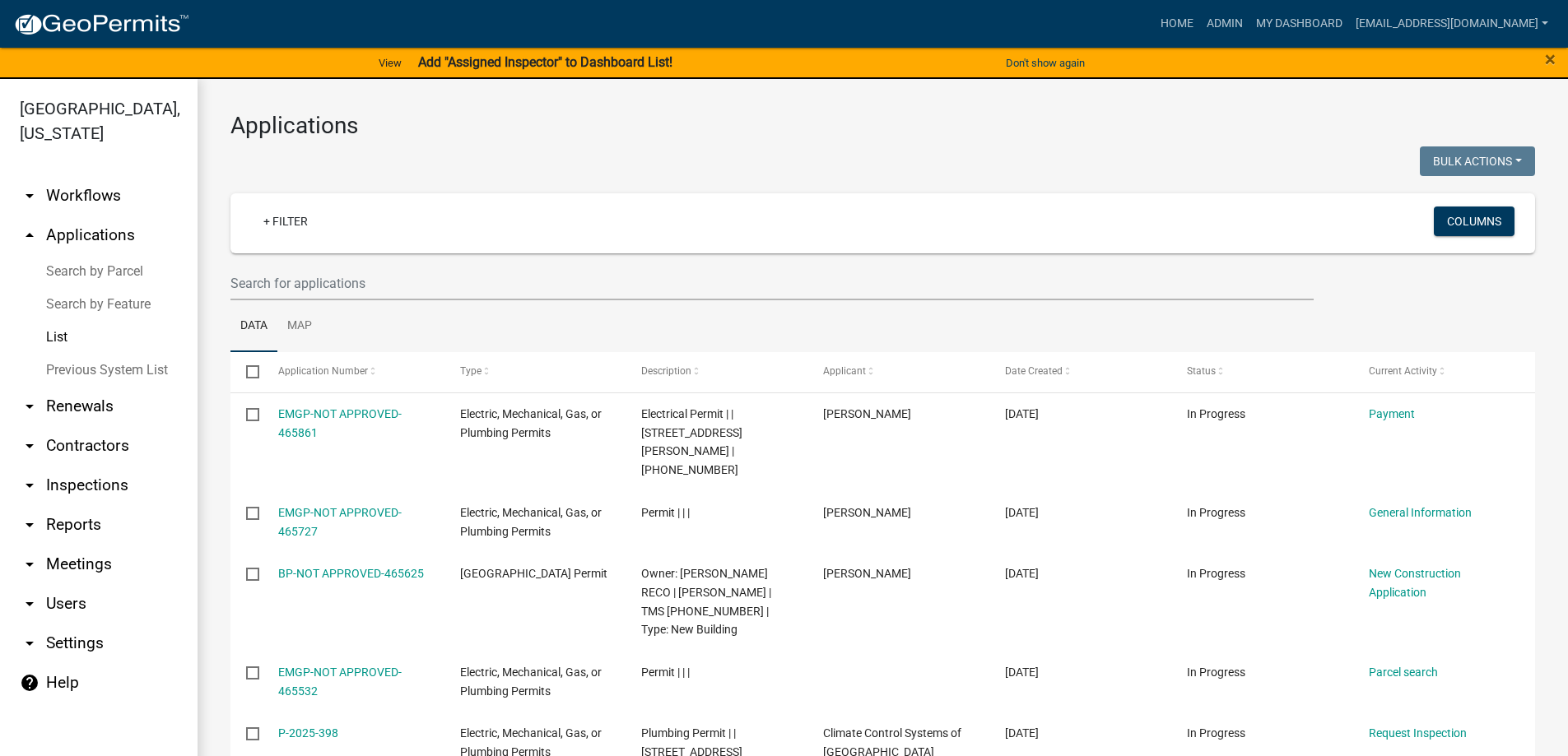
click at [89, 270] on link "Search by Parcel" at bounding box center [99, 271] width 198 height 33
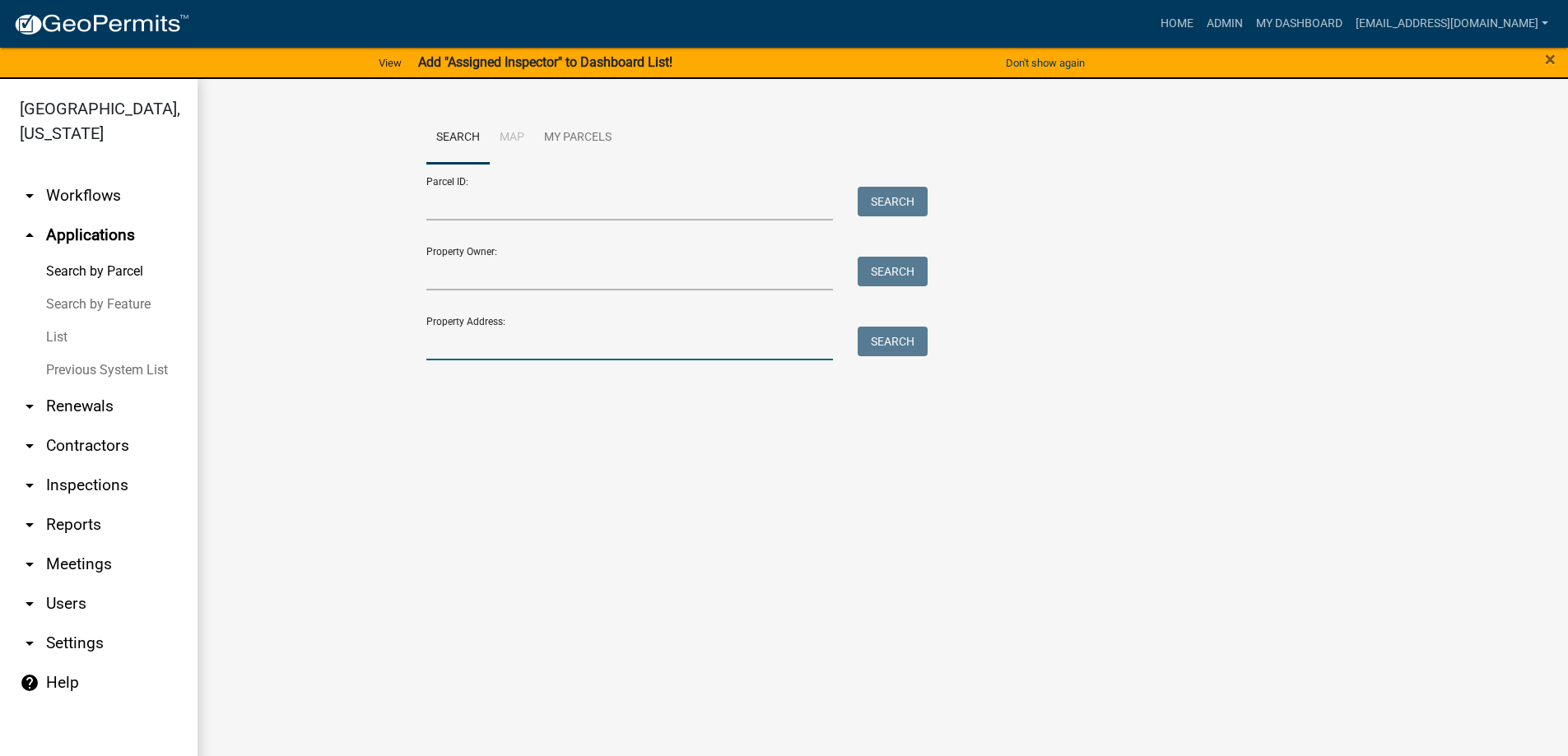
click at [484, 334] on input "Property Address:" at bounding box center [630, 343] width 407 height 34
type input "119 florence"
click at [891, 347] on button "Search" at bounding box center [892, 341] width 70 height 29
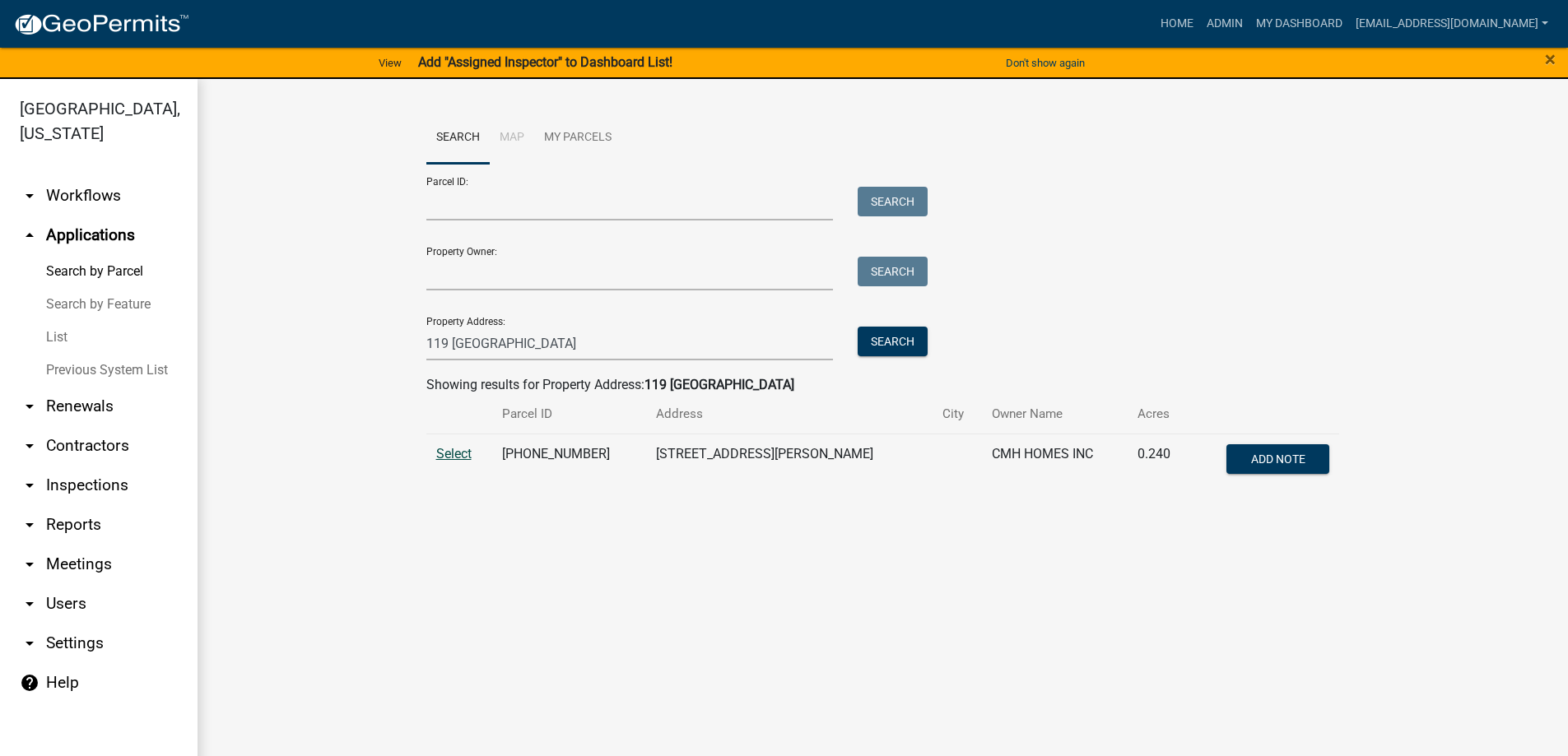
click at [447, 449] on span "Select" at bounding box center [454, 454] width 35 height 15
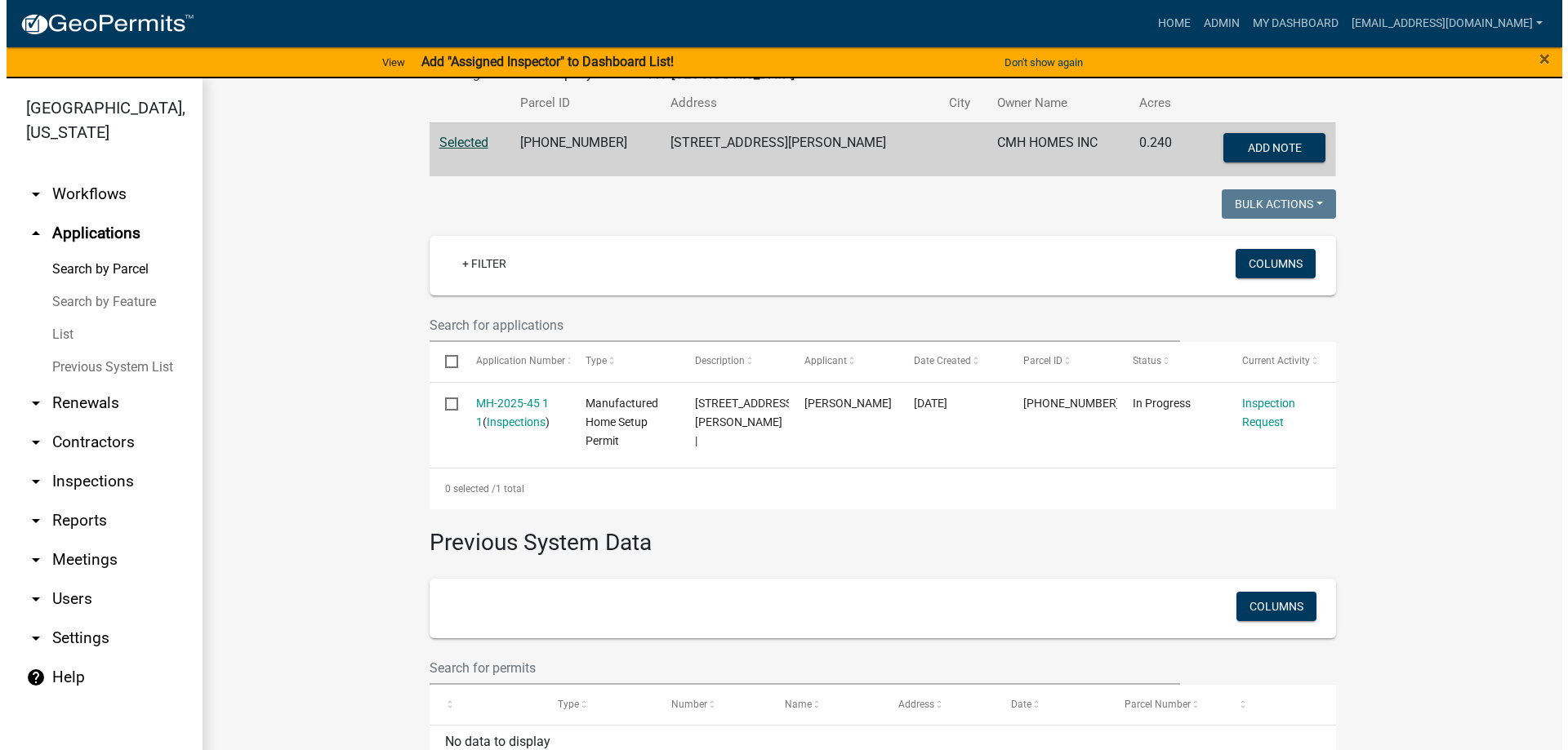
scroll to position [326, 0]
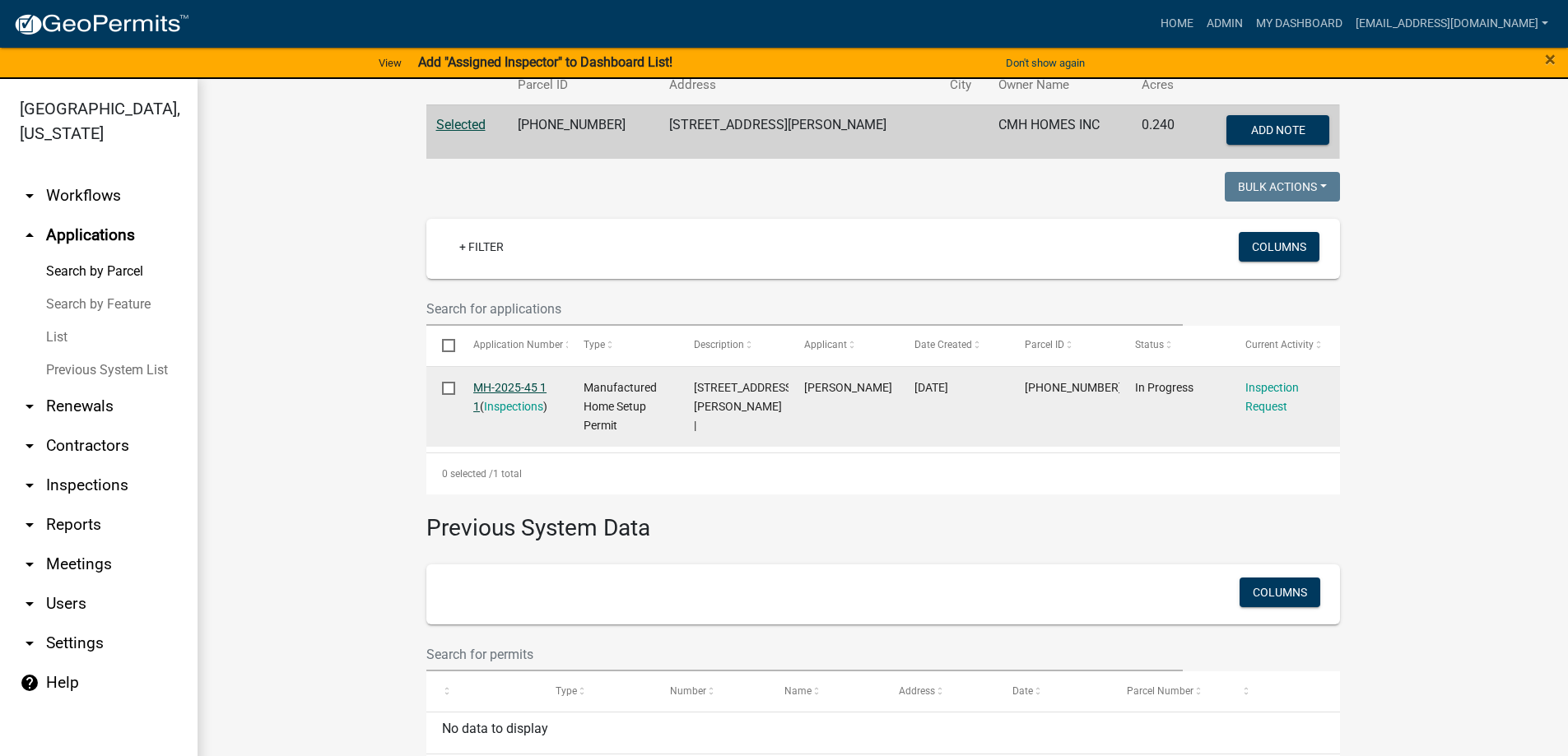
click at [496, 386] on link "MH-2025-45 1 1" at bounding box center [510, 396] width 73 height 32
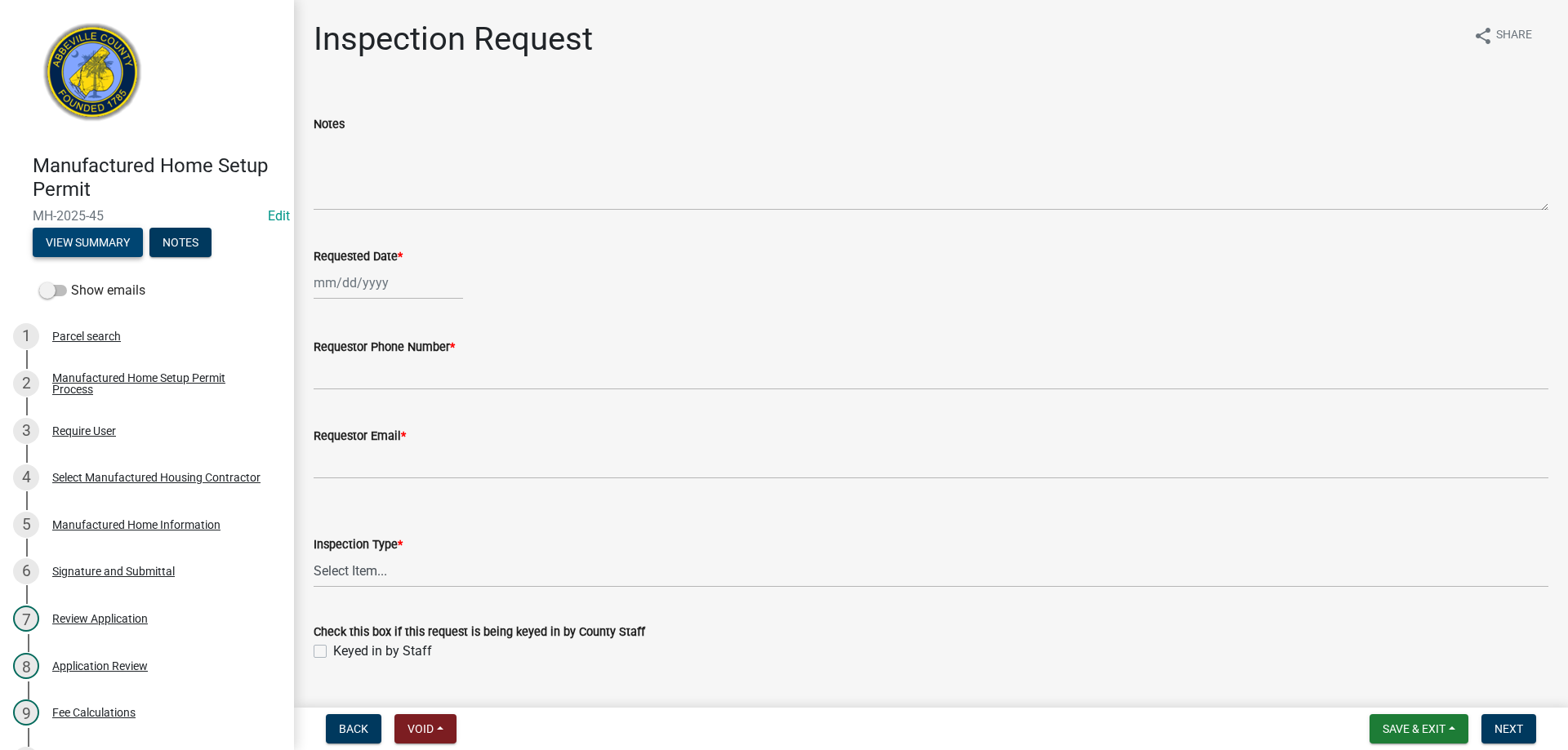
click at [76, 234] on button "View Summary" at bounding box center [87, 242] width 110 height 29
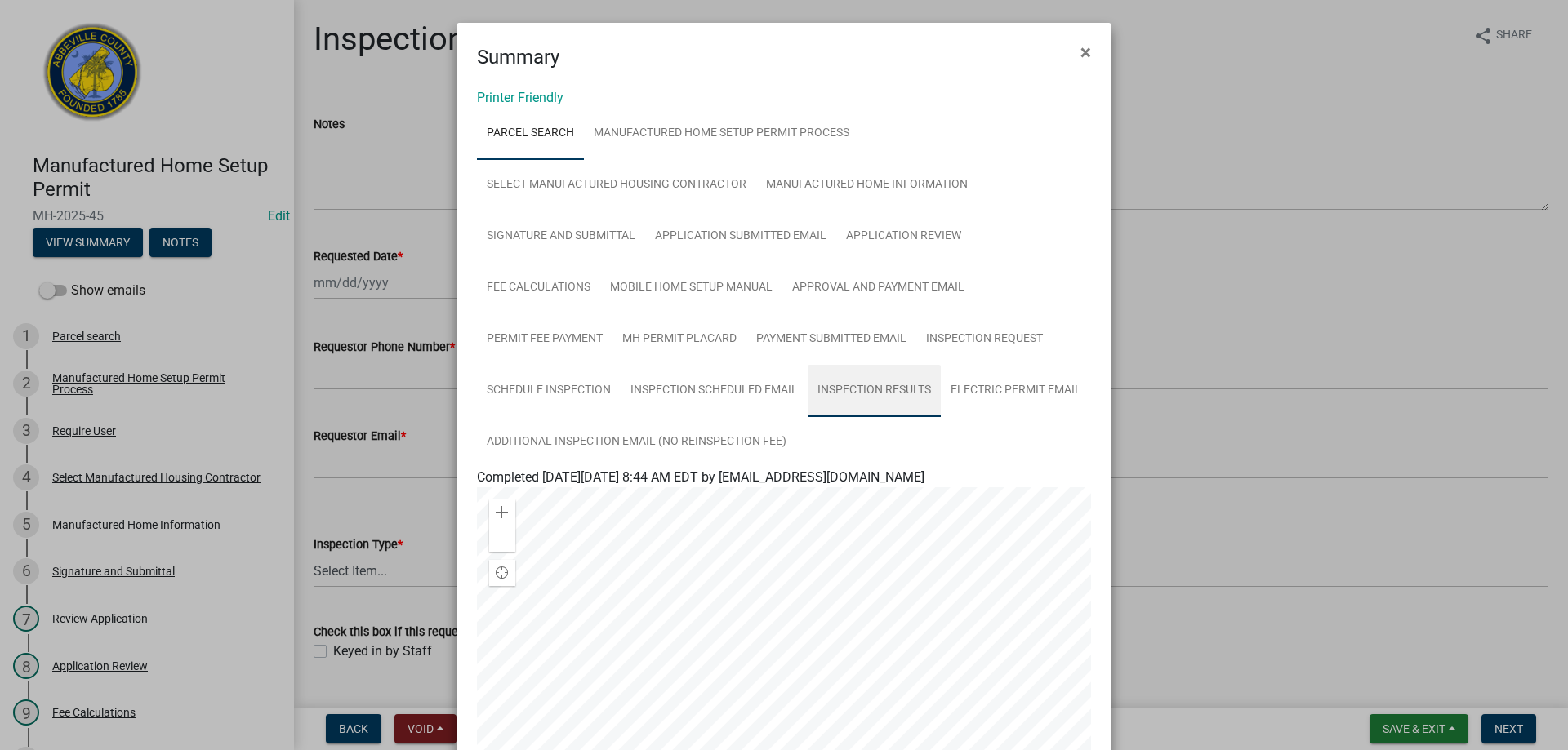
click at [849, 385] on link "Inspection Results" at bounding box center [874, 390] width 133 height 52
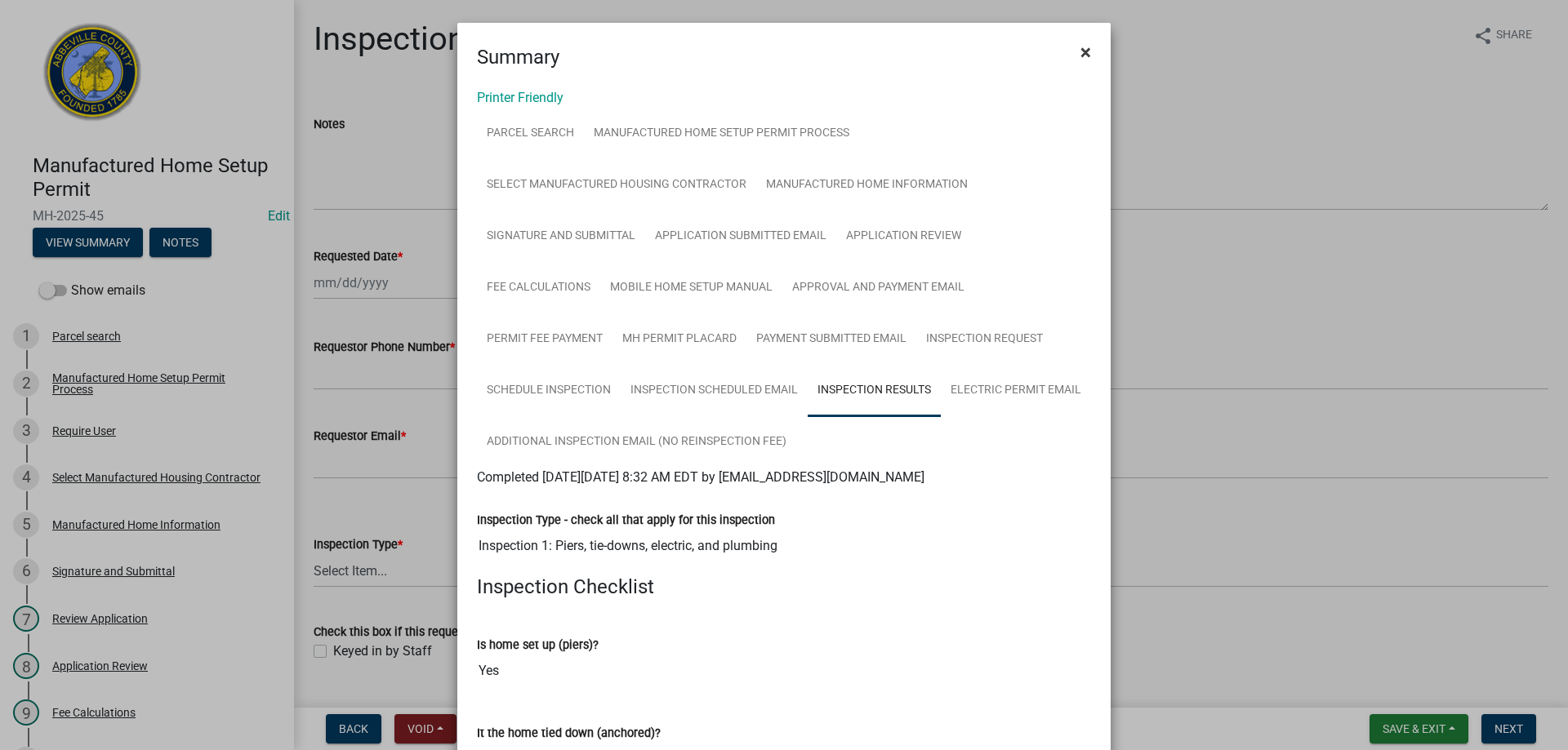
click at [1080, 47] on span "×" at bounding box center [1085, 52] width 10 height 23
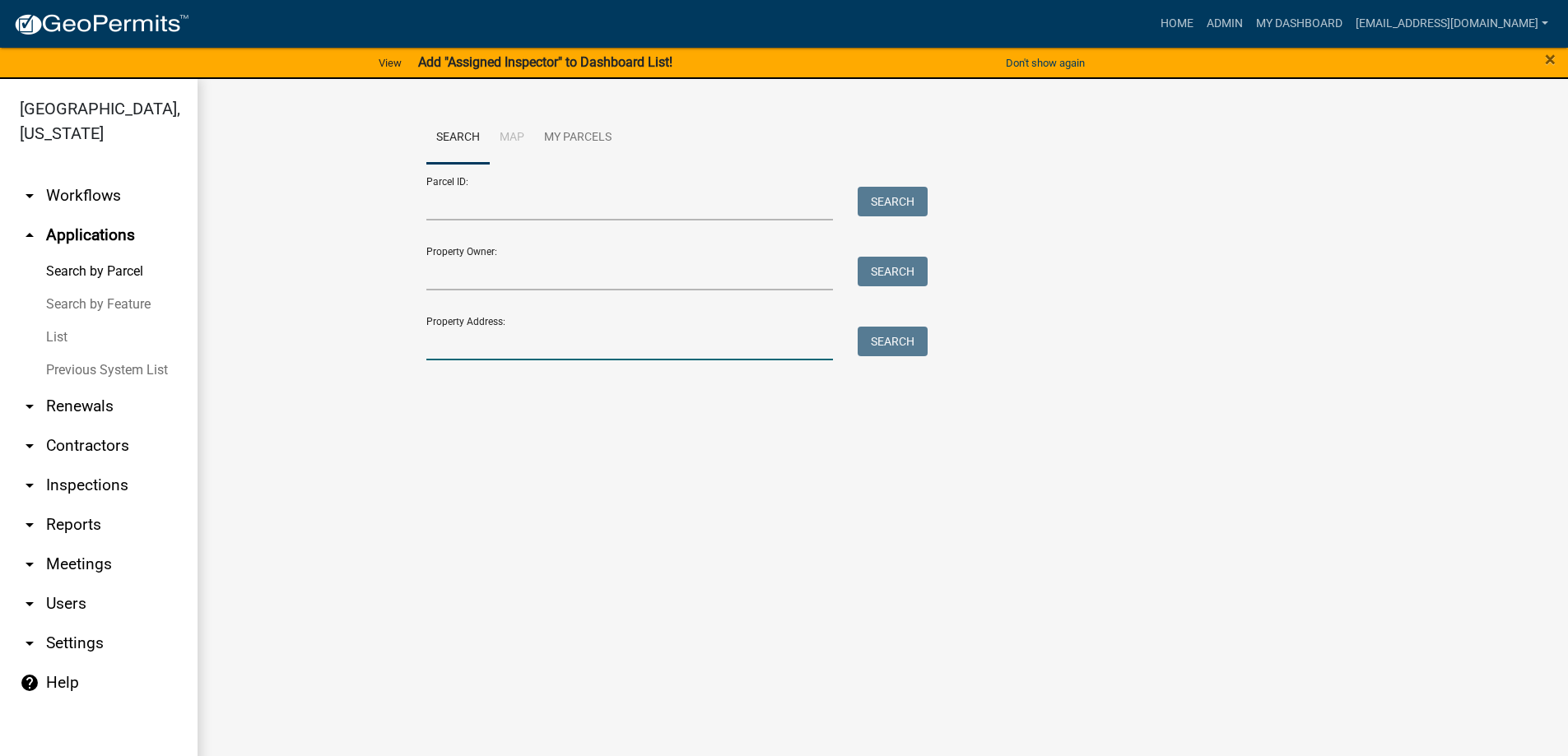
click at [461, 345] on input "Property Address:" at bounding box center [630, 343] width 407 height 34
type input "32 crystal"
click at [911, 339] on button "Search" at bounding box center [892, 341] width 70 height 29
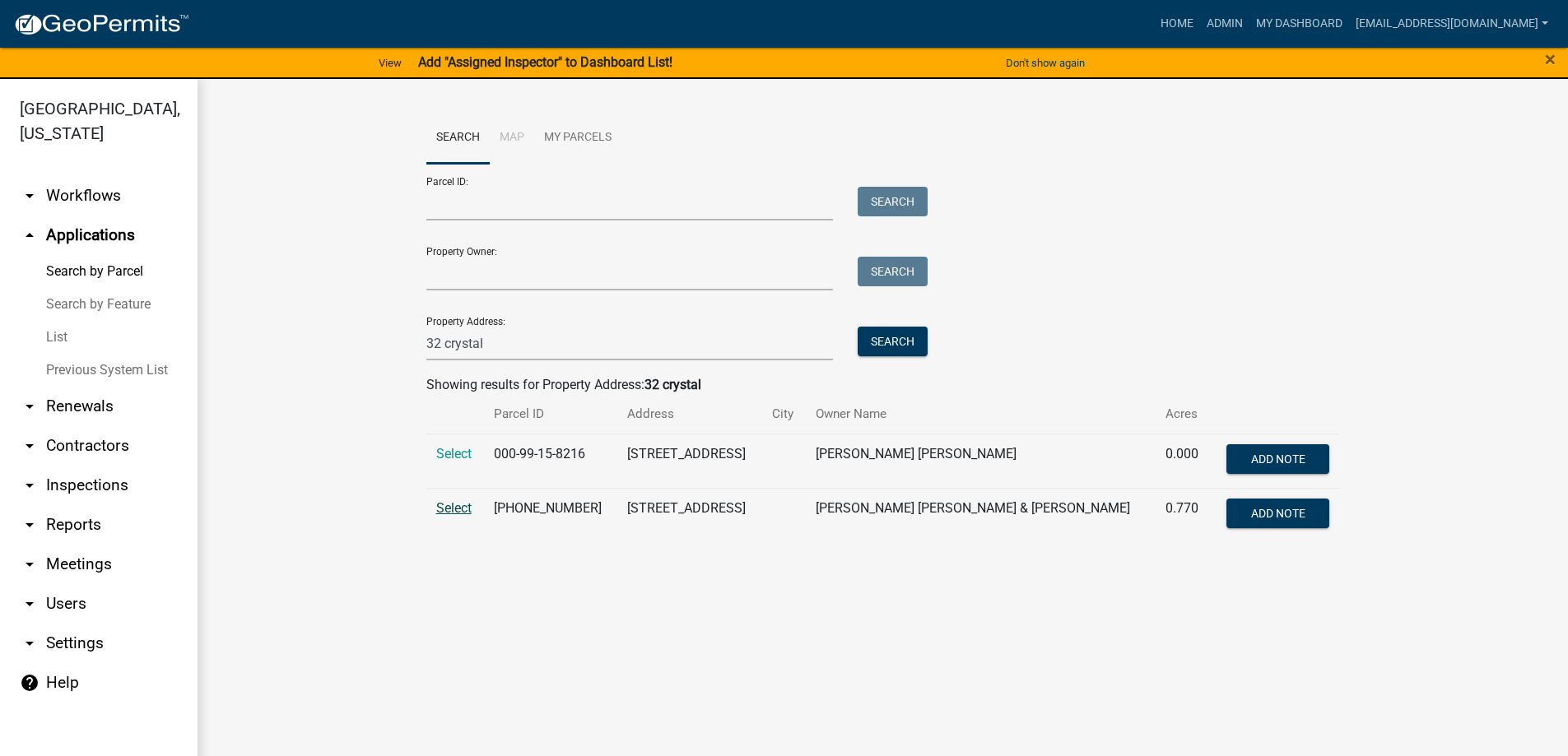
click at [449, 508] on span "Select" at bounding box center [454, 508] width 35 height 15
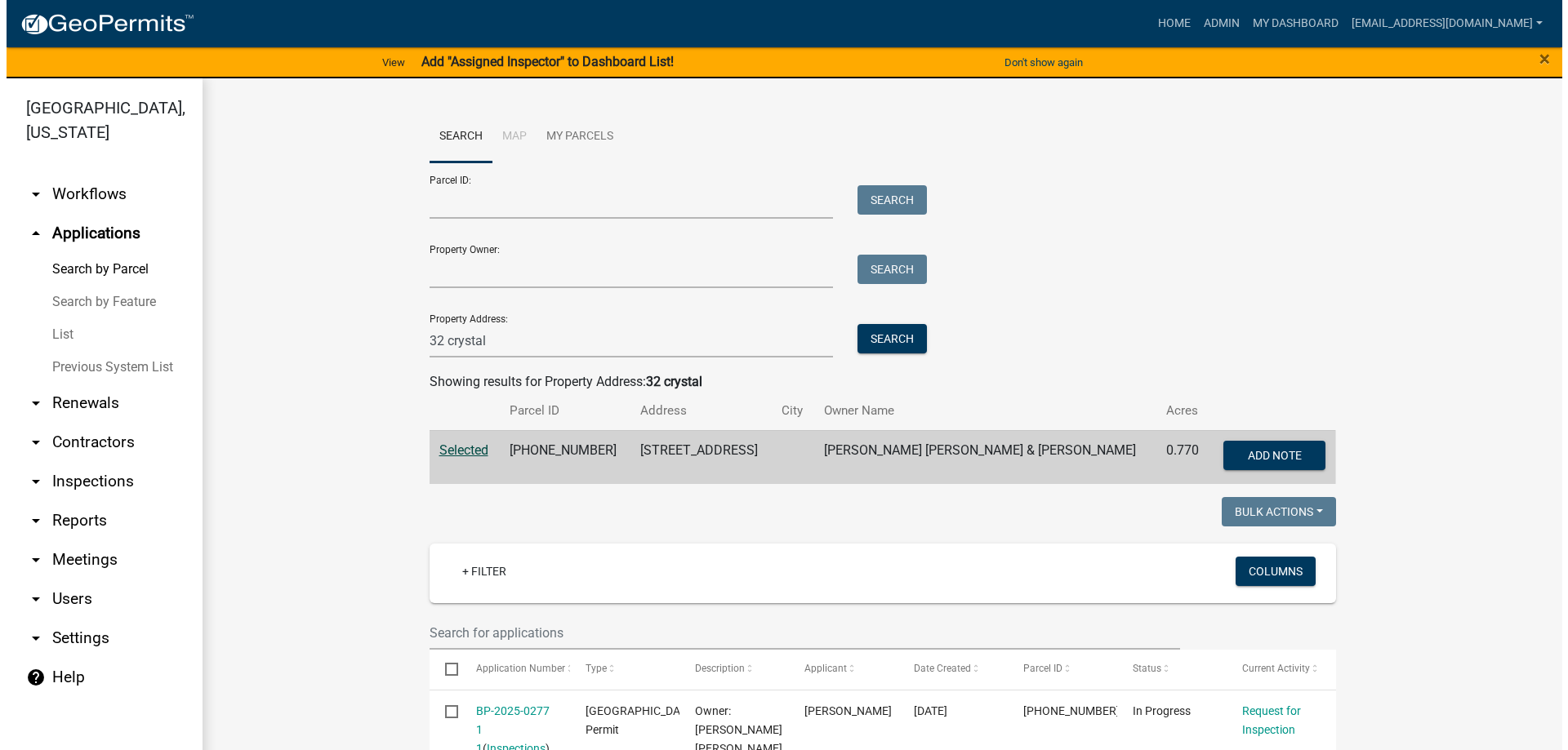
scroll to position [408, 0]
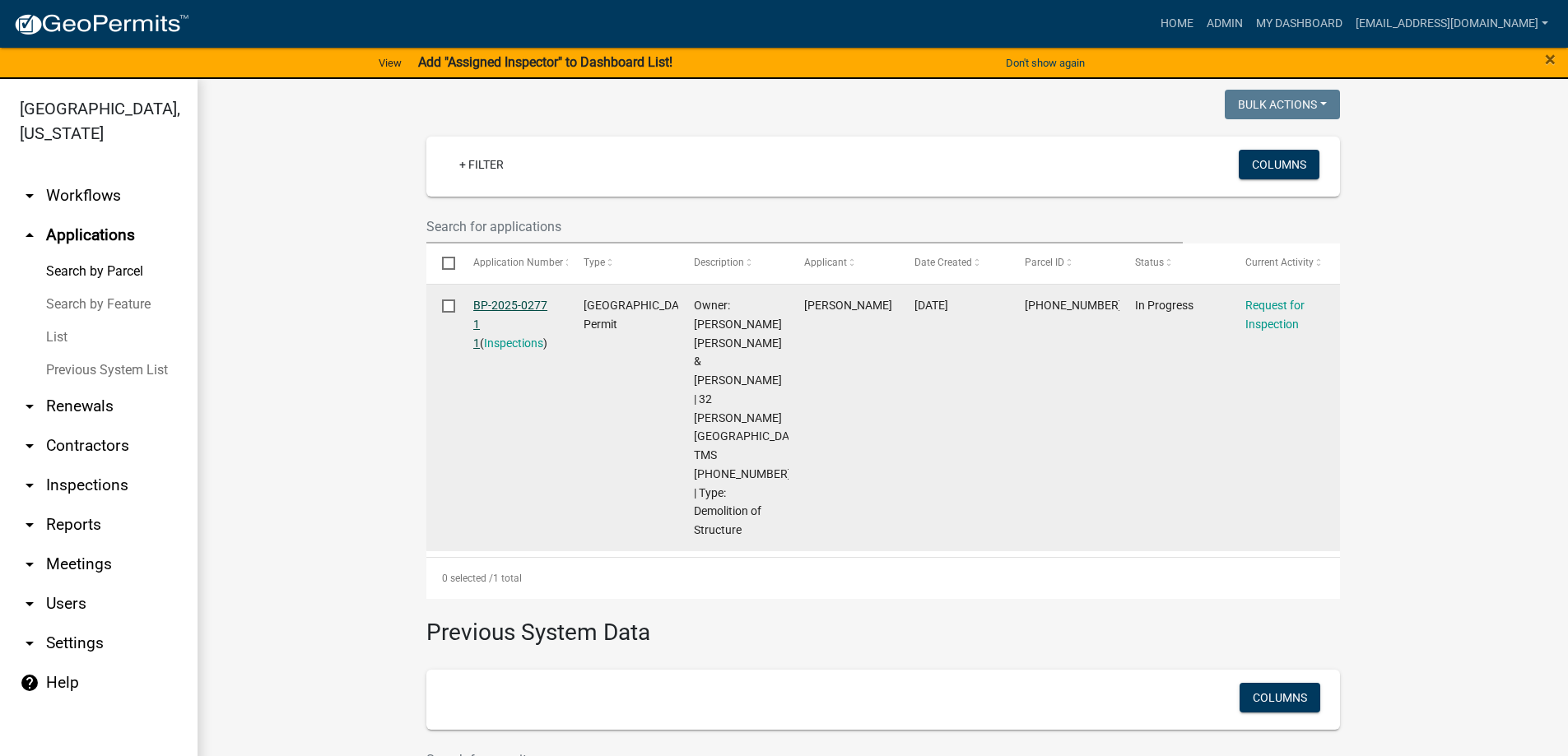
click at [493, 302] on link "BP-2025-0277 1 1" at bounding box center [511, 324] width 74 height 51
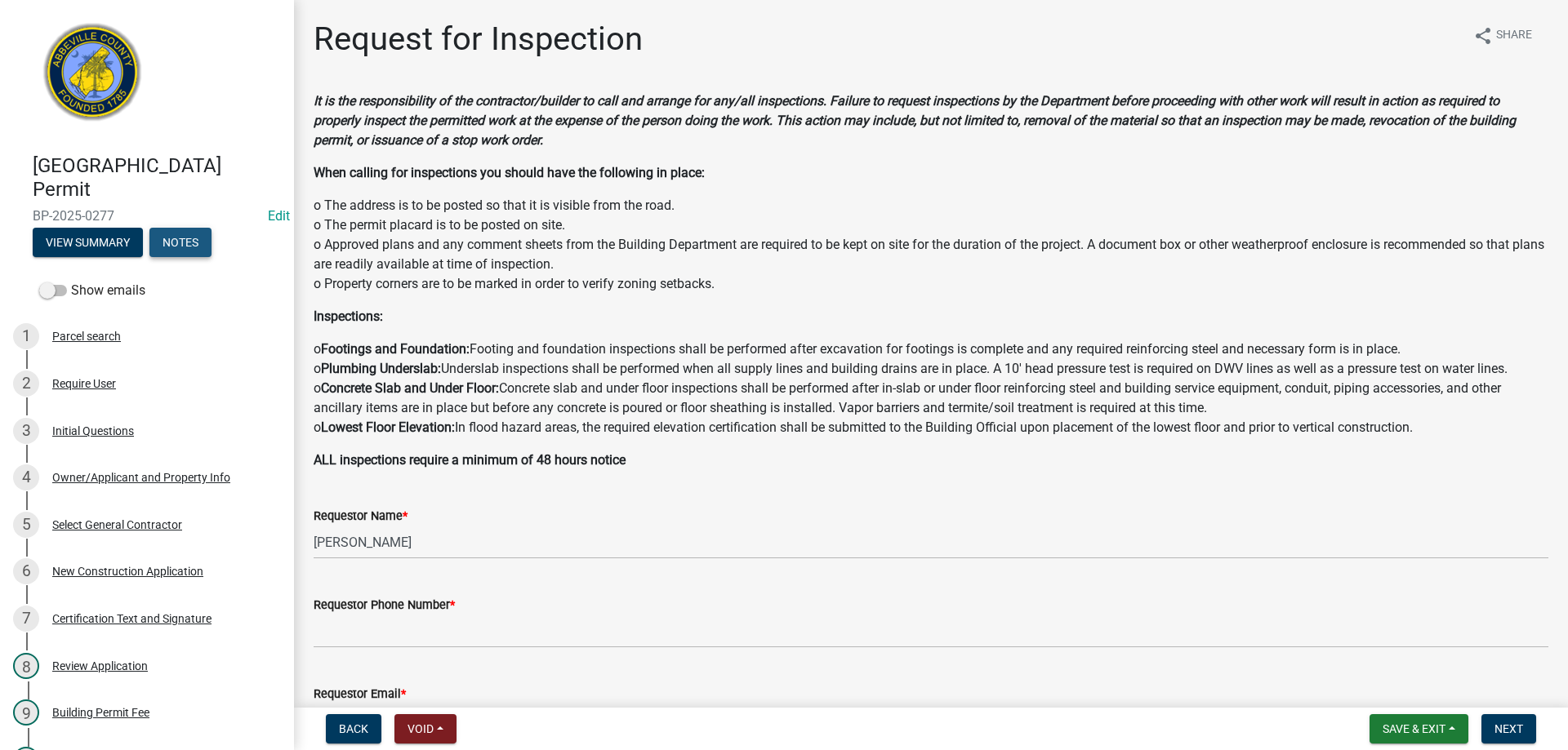
click at [179, 239] on button "Notes" at bounding box center [180, 242] width 62 height 29
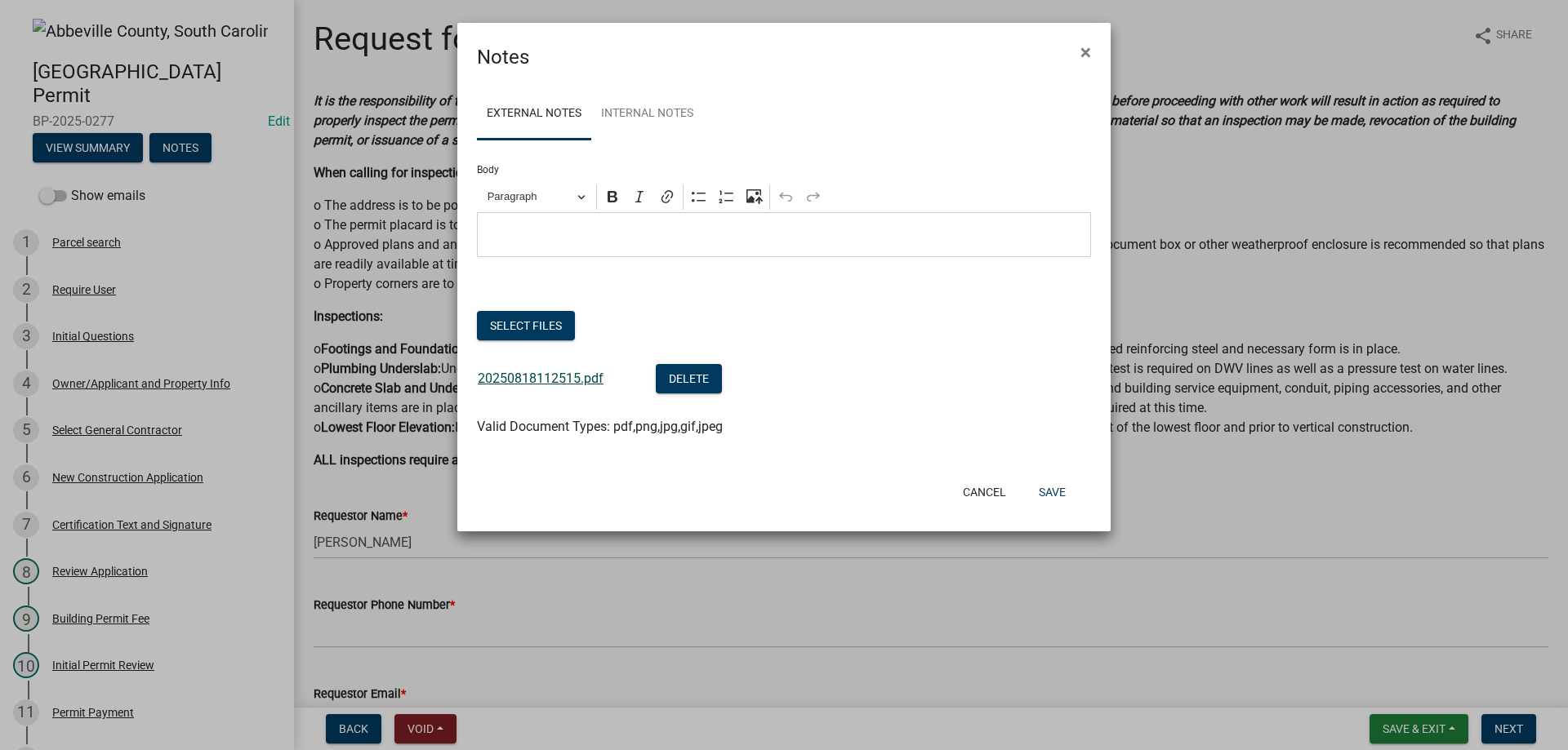
click at [533, 378] on link "20250818112515.pdf" at bounding box center [540, 378] width 125 height 15
click at [535, 319] on button "Select files" at bounding box center [525, 326] width 98 height 29
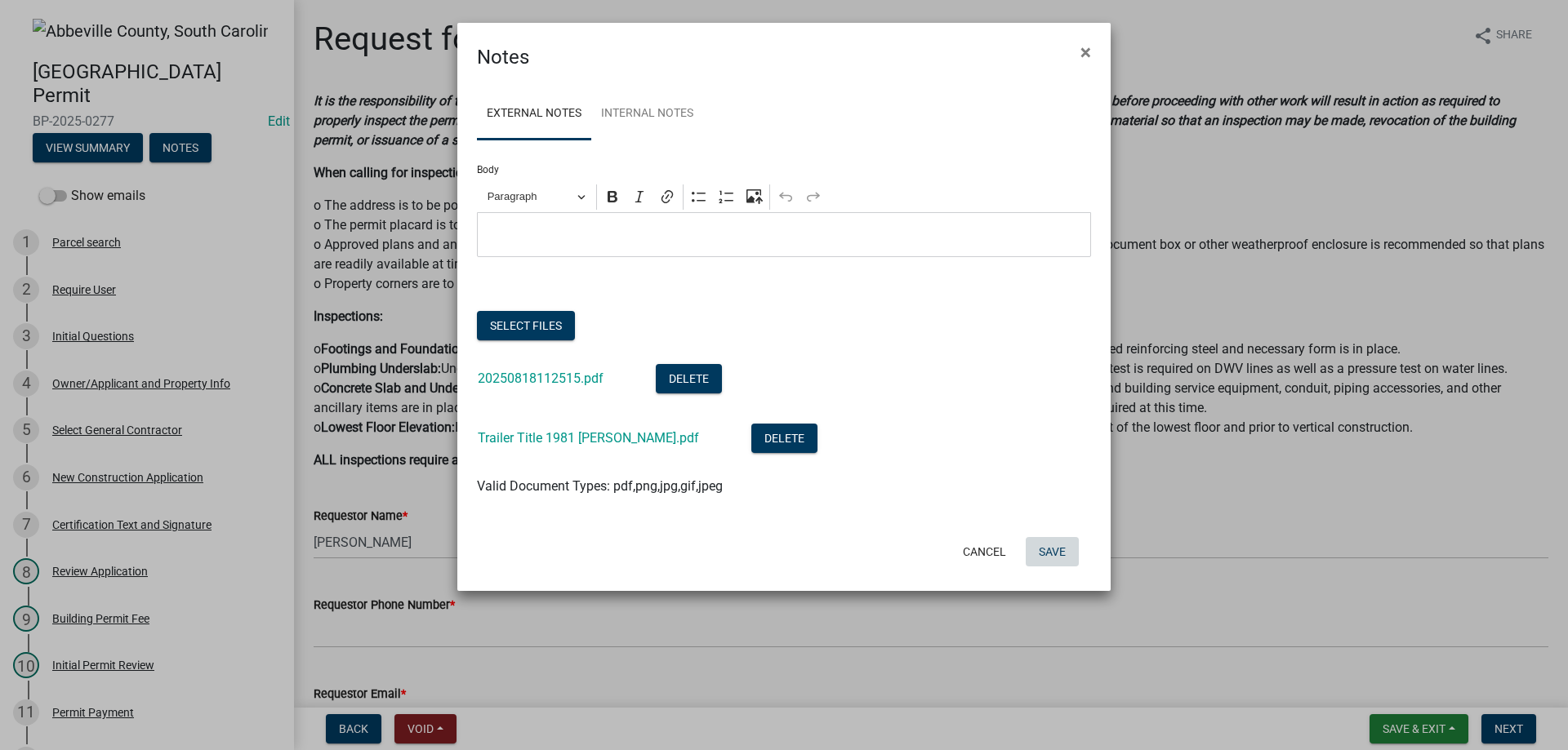
click at [1050, 551] on button "Save" at bounding box center [1052, 551] width 53 height 29
